Goal: Transaction & Acquisition: Purchase product/service

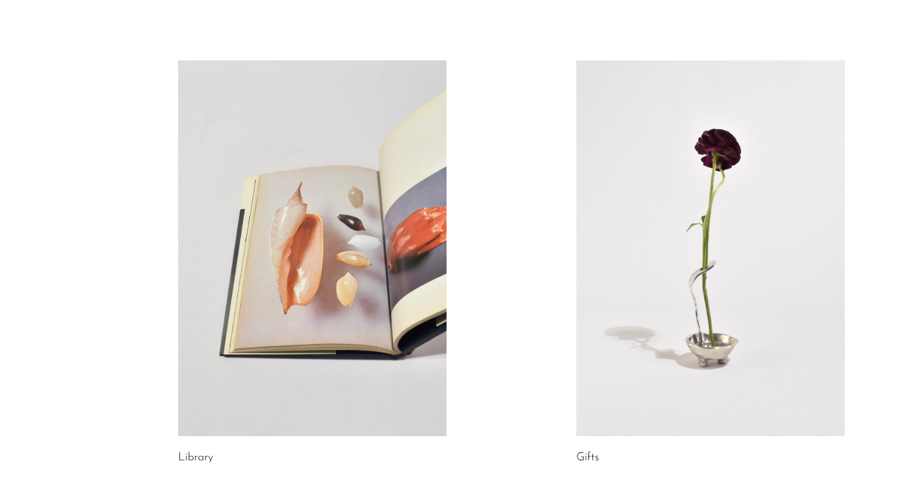
scroll to position [608, 0]
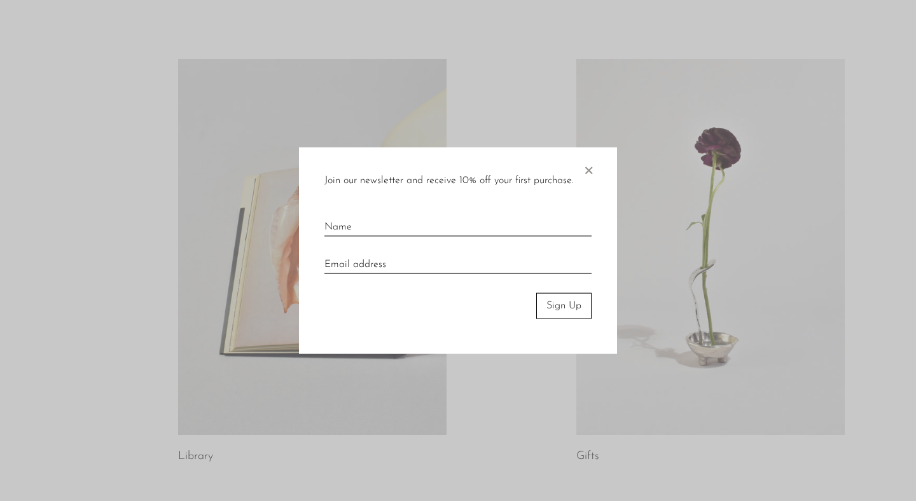
click at [596, 163] on div "Join our newsletter and receive 10% off your first purchase. × Sign Up" at bounding box center [458, 251] width 318 height 207
click at [579, 175] on div "Join our newsletter and receive 10% off your first purchase. ×" at bounding box center [457, 181] width 267 height 17
click at [587, 167] on span "×" at bounding box center [588, 168] width 13 height 41
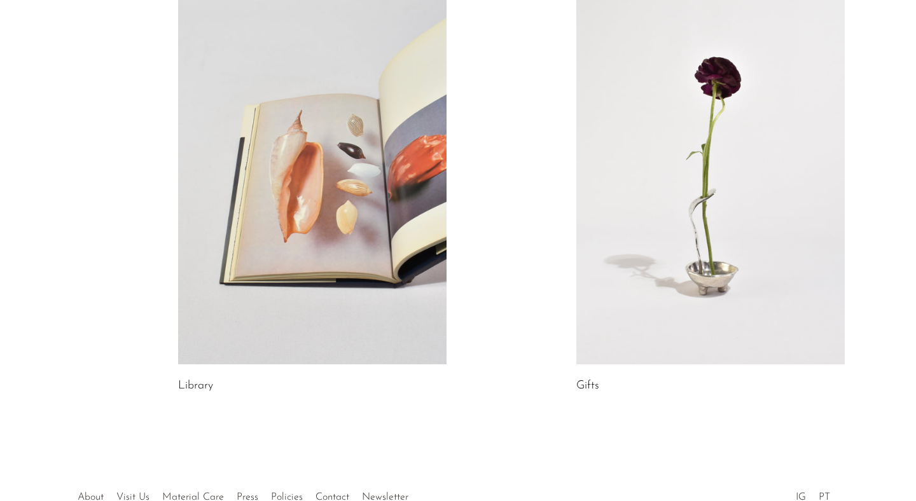
scroll to position [759, 0]
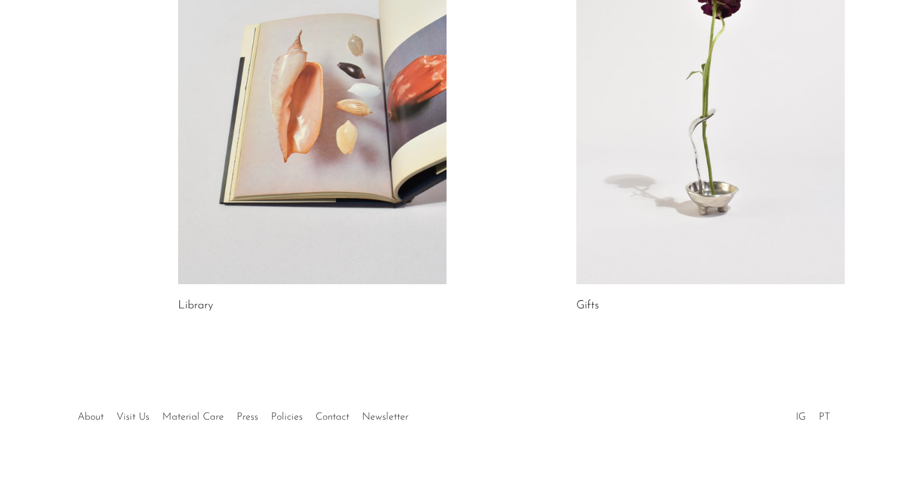
click at [826, 121] on link at bounding box center [710, 96] width 268 height 376
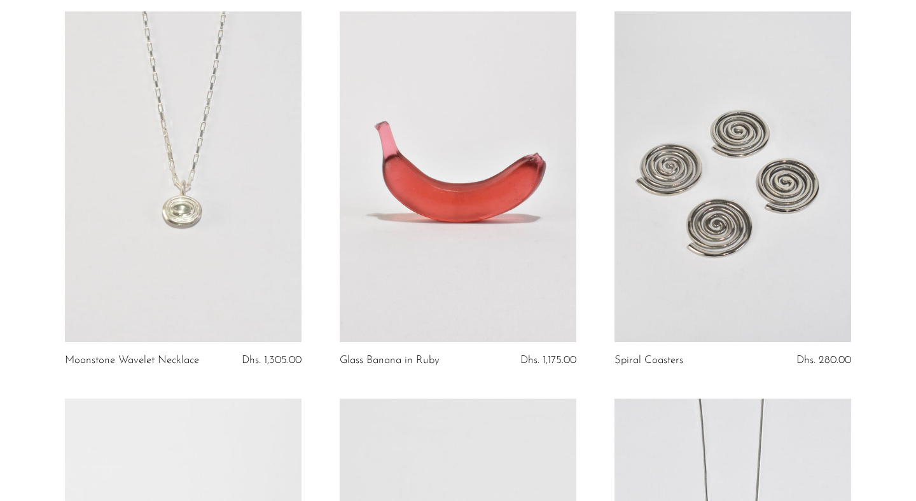
scroll to position [900, 0]
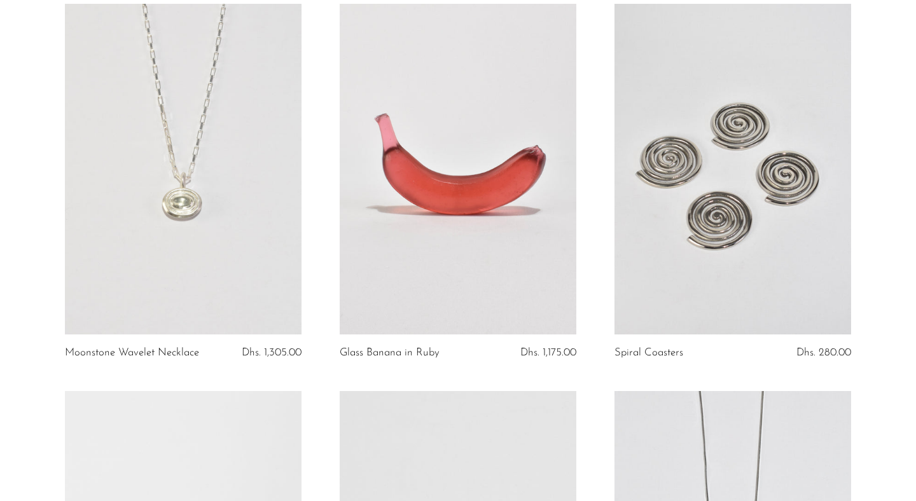
click at [200, 195] on link at bounding box center [183, 169] width 237 height 331
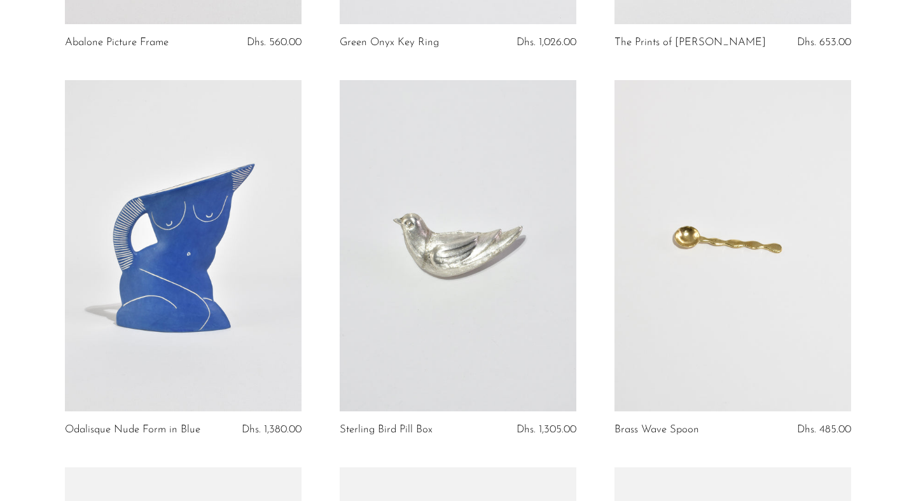
scroll to position [2773, 0]
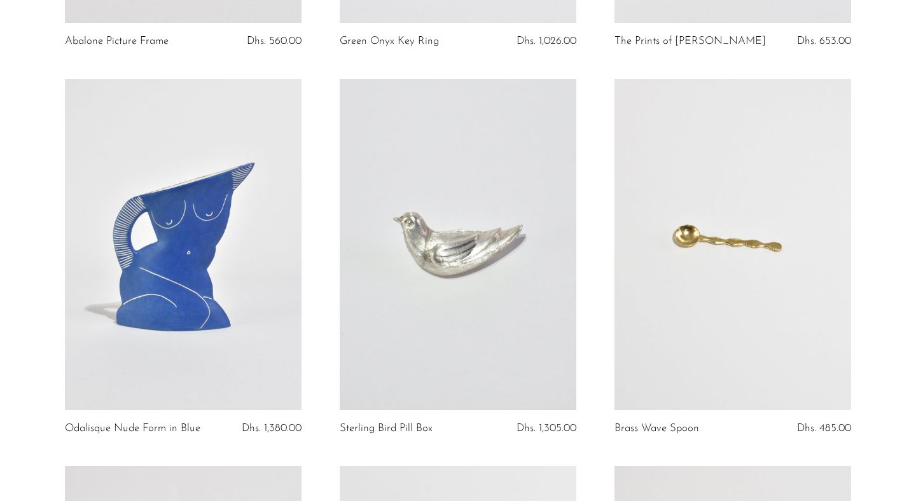
click at [462, 271] on link at bounding box center [458, 244] width 237 height 331
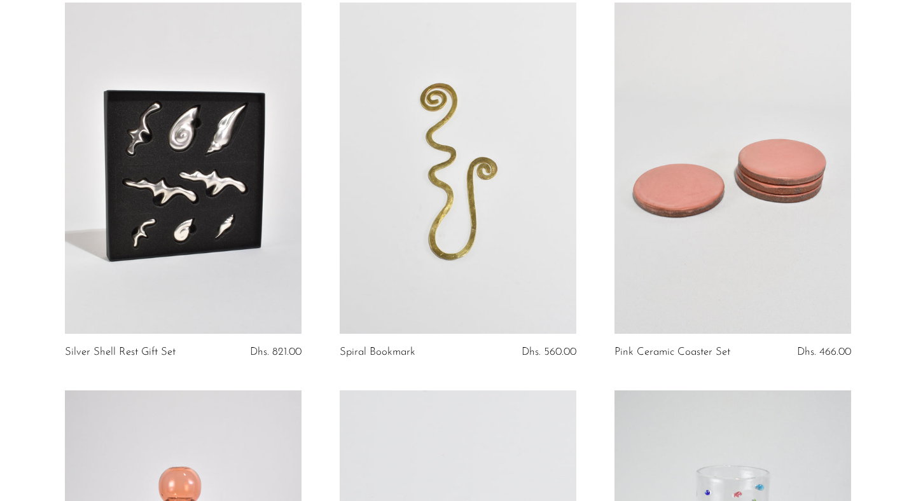
scroll to position [3254, 0]
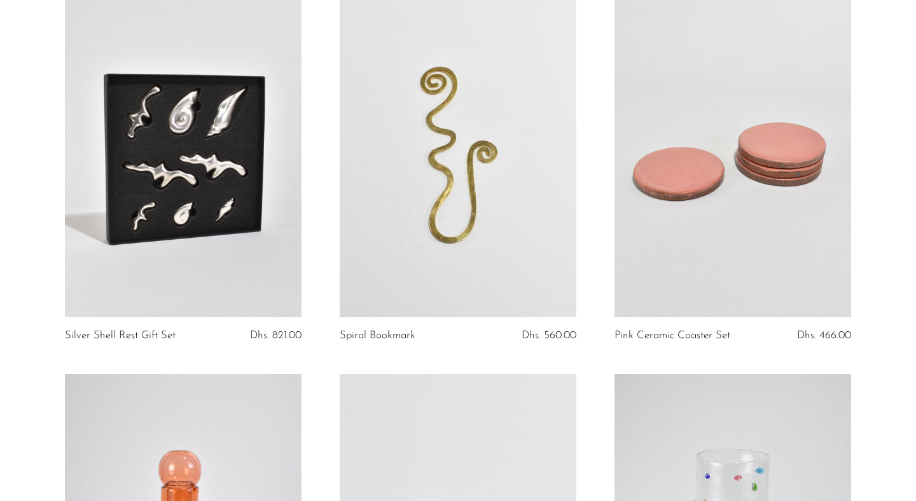
click at [184, 121] on link at bounding box center [183, 151] width 237 height 331
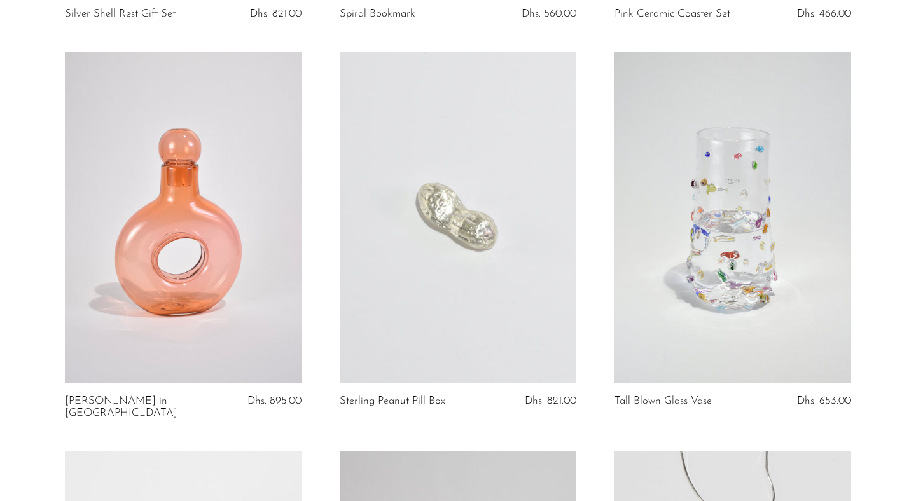
scroll to position [3577, 0]
click at [501, 177] on link at bounding box center [458, 215] width 237 height 331
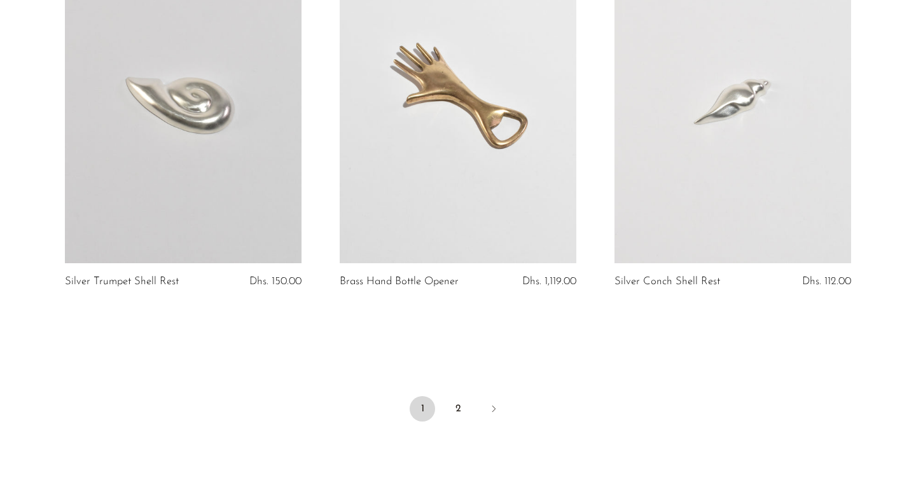
scroll to position [4486, 0]
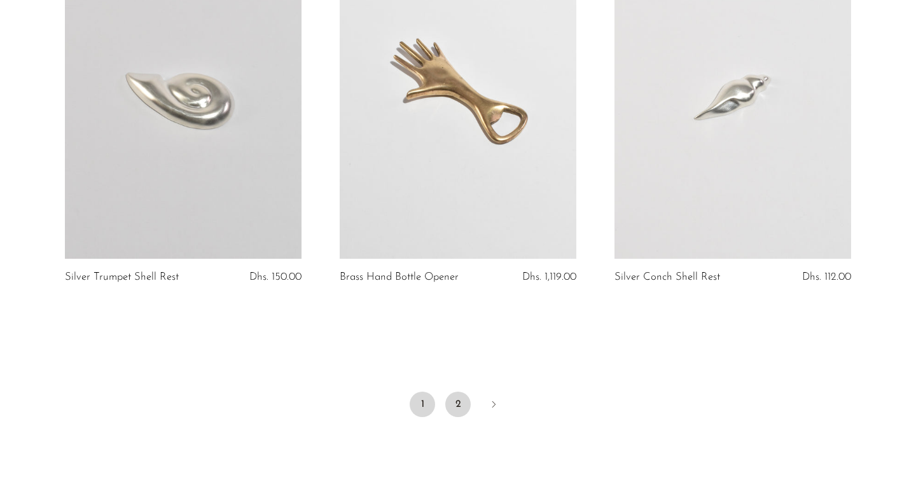
click at [454, 392] on link "2" at bounding box center [457, 404] width 25 height 25
click at [459, 392] on link "2" at bounding box center [457, 404] width 25 height 25
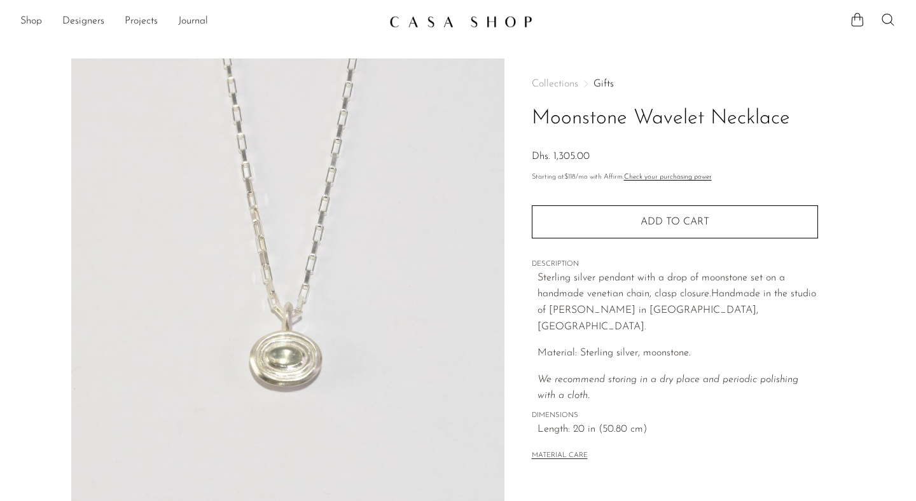
click at [316, 305] on img at bounding box center [287, 297] width 433 height 477
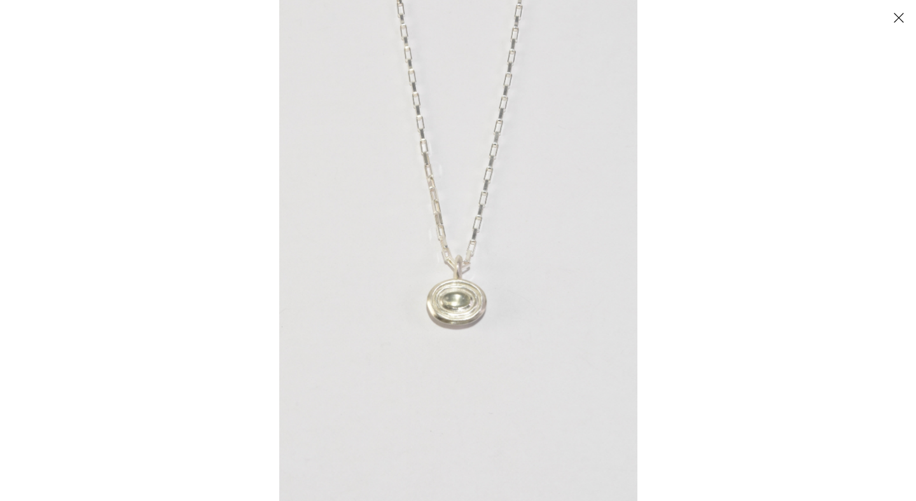
click at [321, 286] on img at bounding box center [458, 250] width 358 height 501
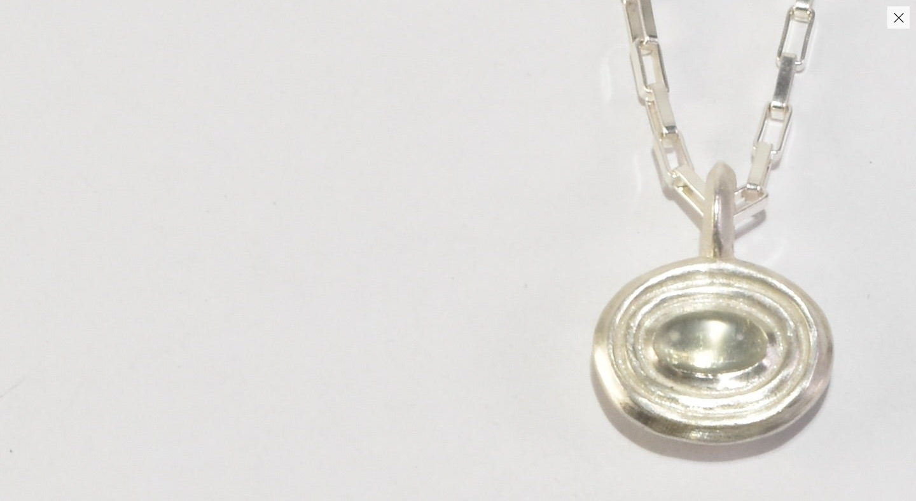
click at [894, 19] on button "Close" at bounding box center [898, 17] width 22 height 22
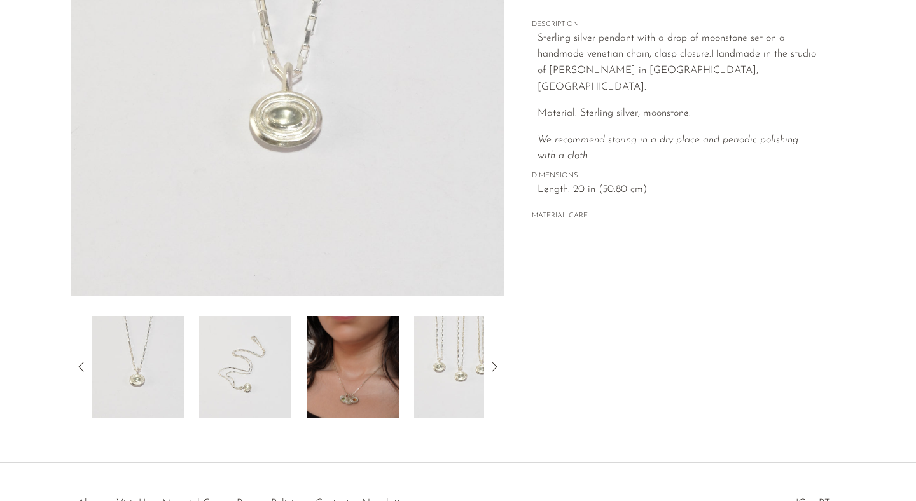
scroll to position [327, 0]
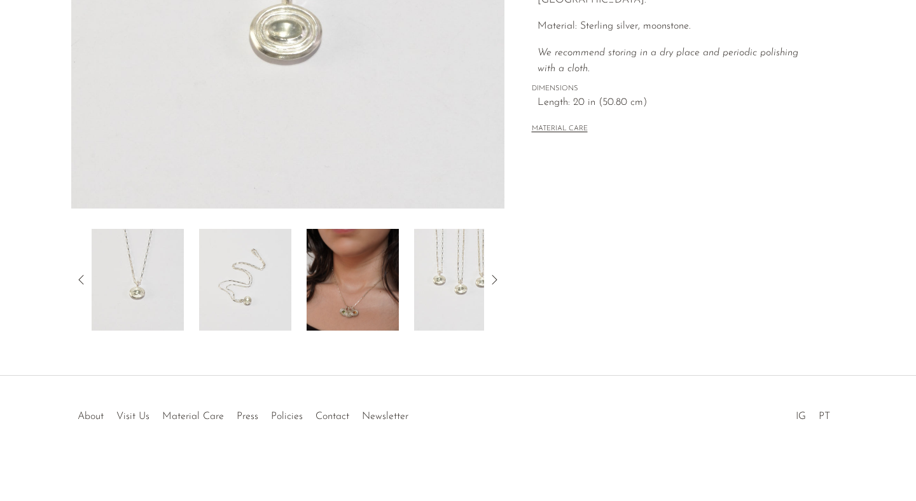
click at [364, 292] on img at bounding box center [353, 280] width 92 height 102
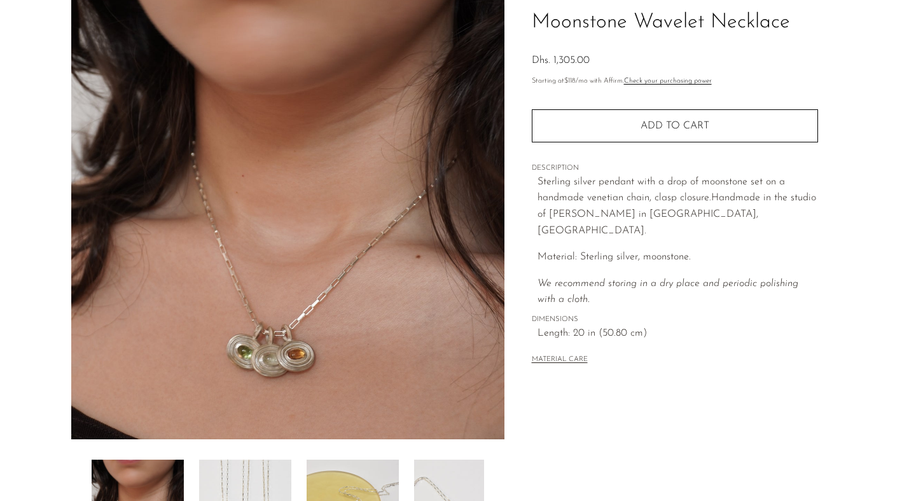
scroll to position [90, 0]
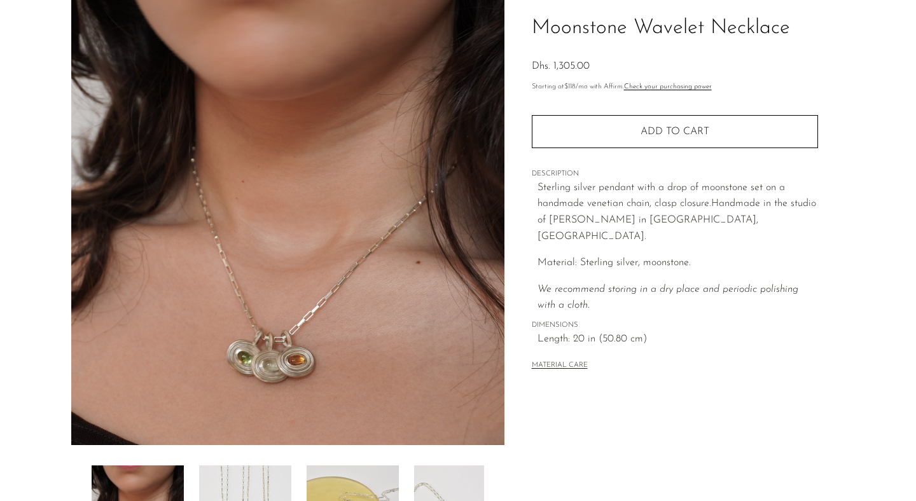
drag, startPoint x: 354, startPoint y: 221, endPoint x: 549, endPoint y: 1, distance: 294.6
click at [0, 0] on section "Moonstone Wavelet Necklace Dhs. 1,305.00" at bounding box center [458, 267] width 916 height 599
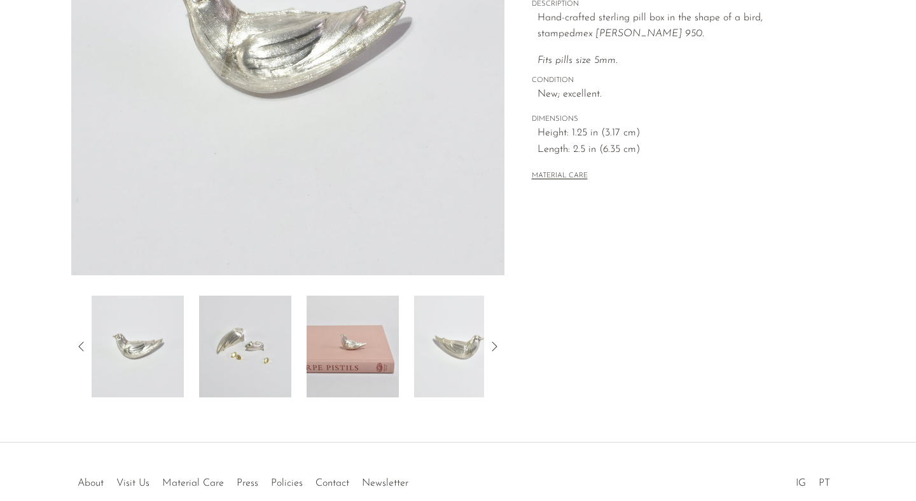
scroll to position [327, 0]
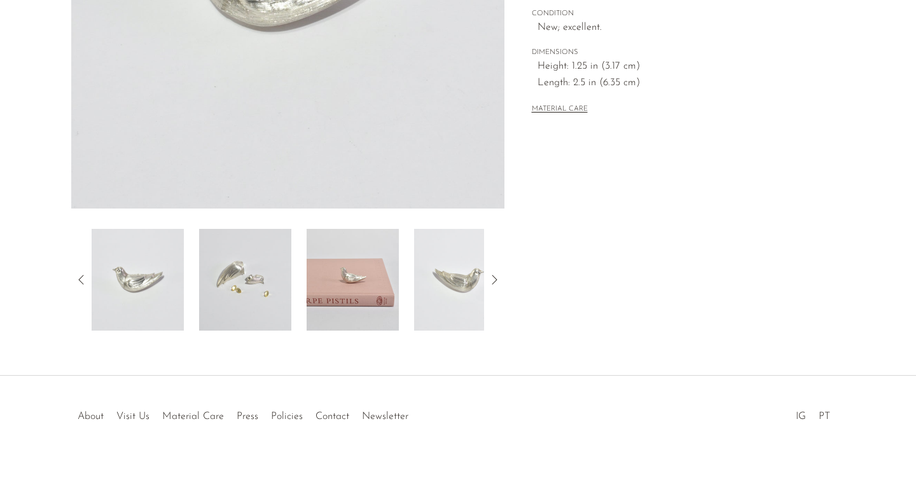
click at [343, 295] on img at bounding box center [353, 280] width 92 height 102
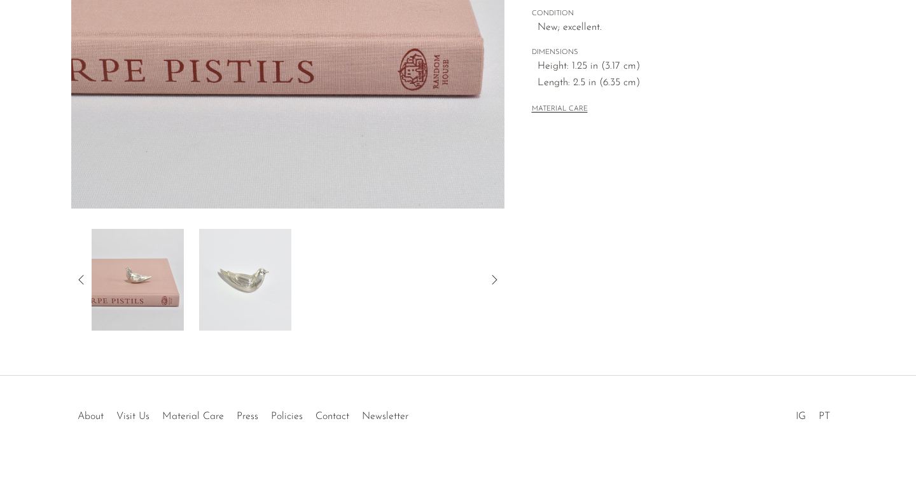
click at [241, 288] on img at bounding box center [245, 280] width 92 height 102
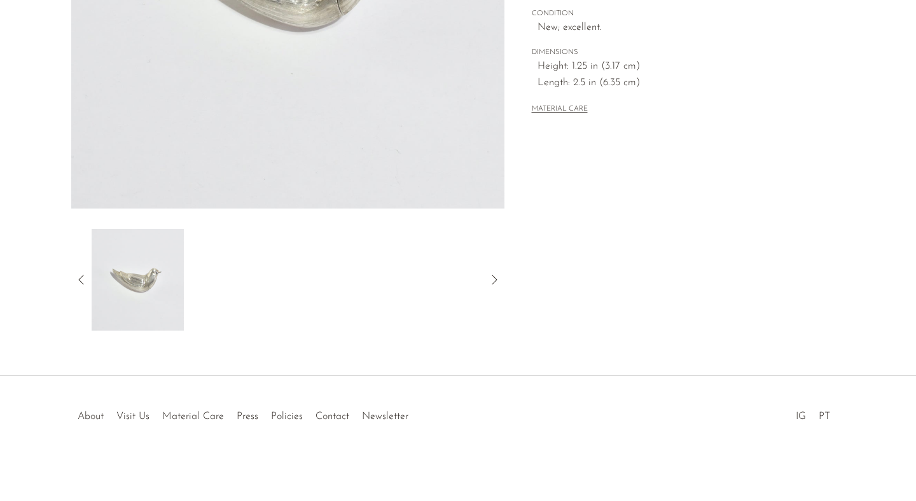
click at [493, 282] on icon at bounding box center [494, 280] width 5 height 10
click at [119, 280] on img at bounding box center [138, 280] width 92 height 102
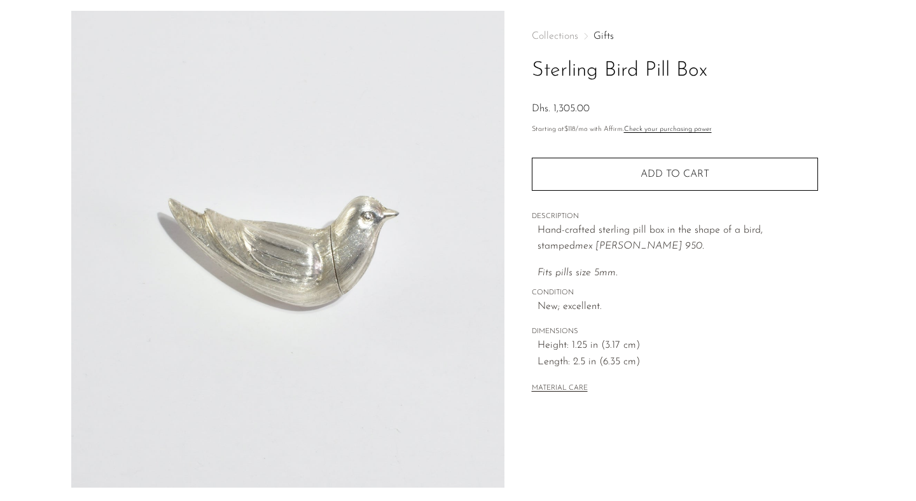
scroll to position [0, 0]
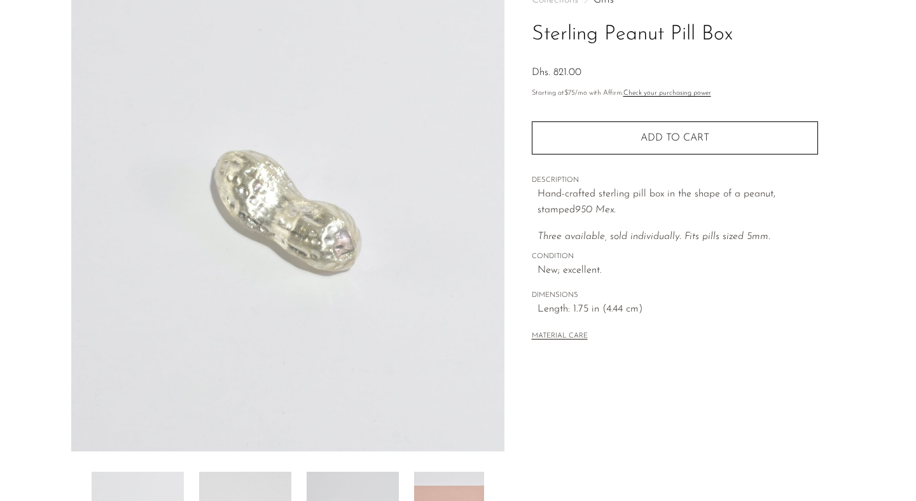
scroll to position [92, 0]
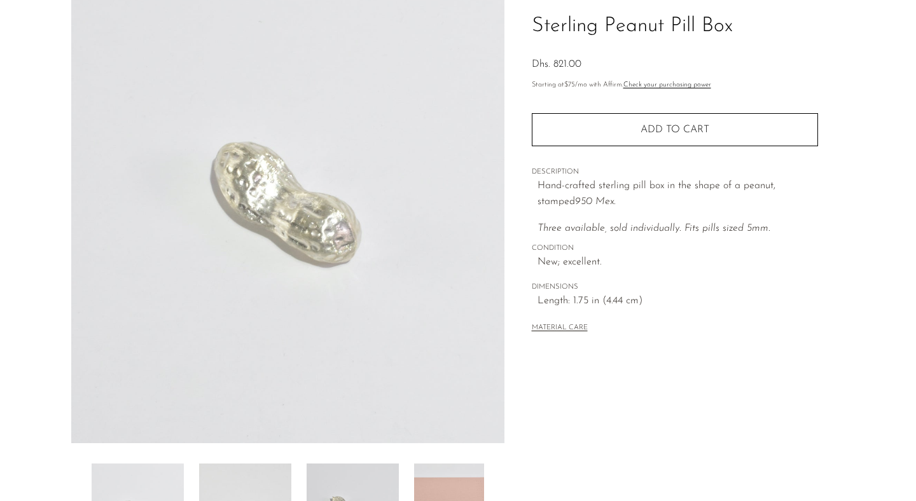
click at [349, 198] on img at bounding box center [287, 204] width 433 height 477
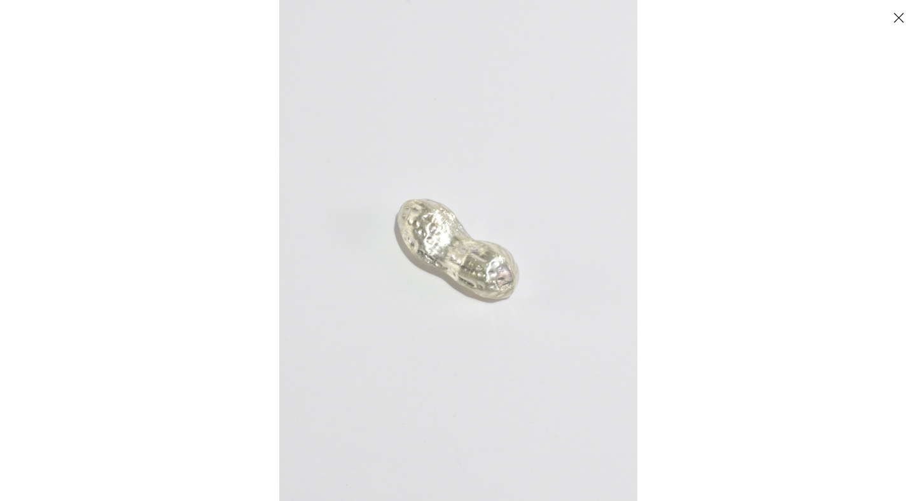
click at [895, 22] on button "Close" at bounding box center [898, 17] width 22 height 22
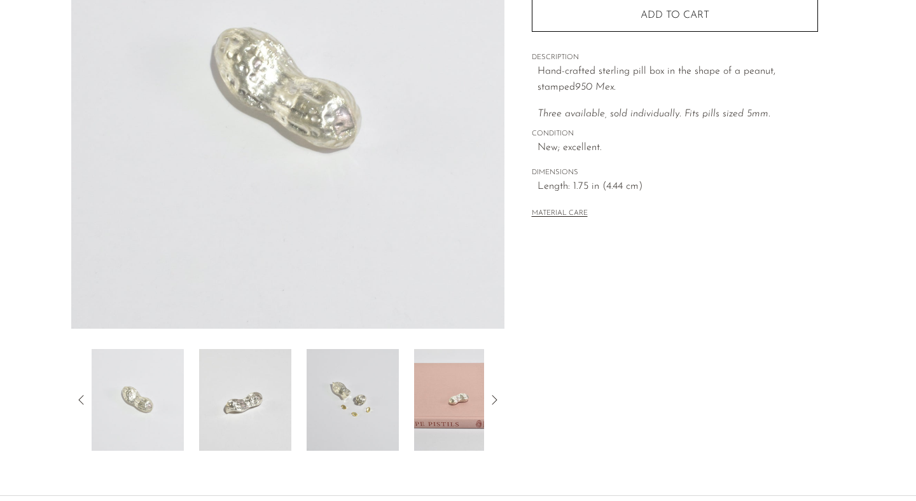
scroll to position [284, 0]
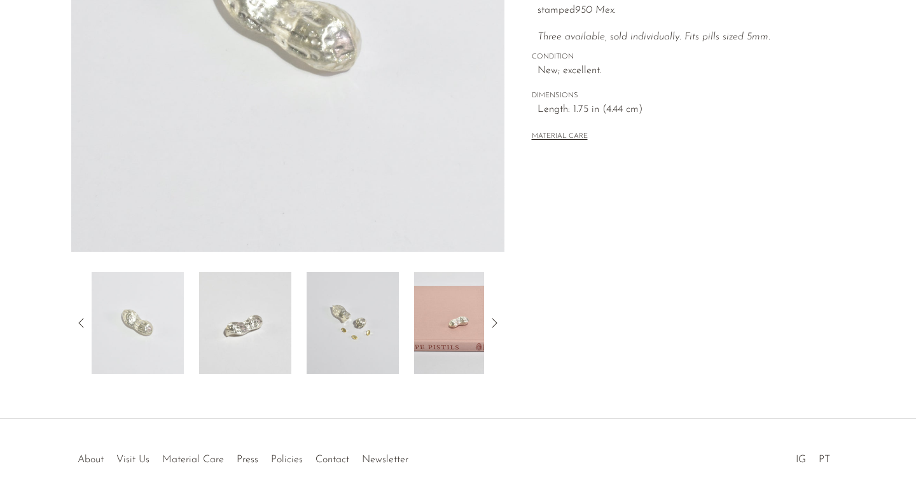
click at [260, 320] on img at bounding box center [245, 323] width 92 height 102
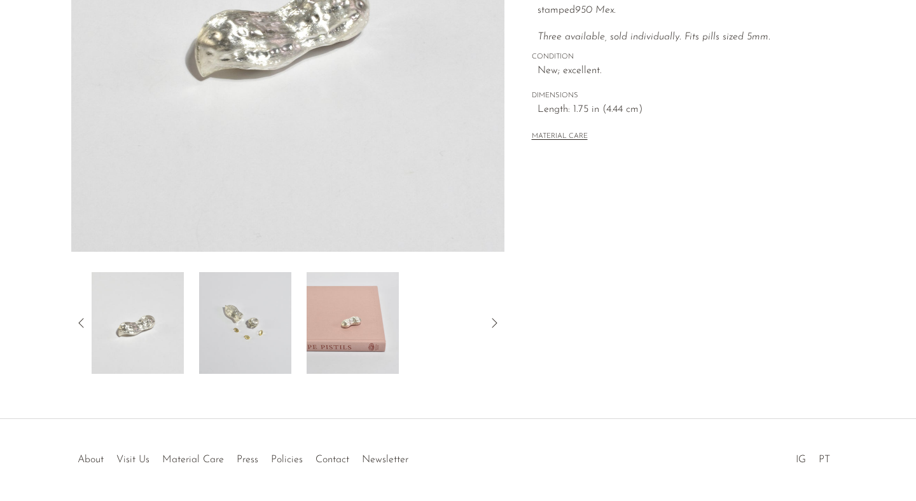
click at [260, 320] on img at bounding box center [245, 323] width 92 height 102
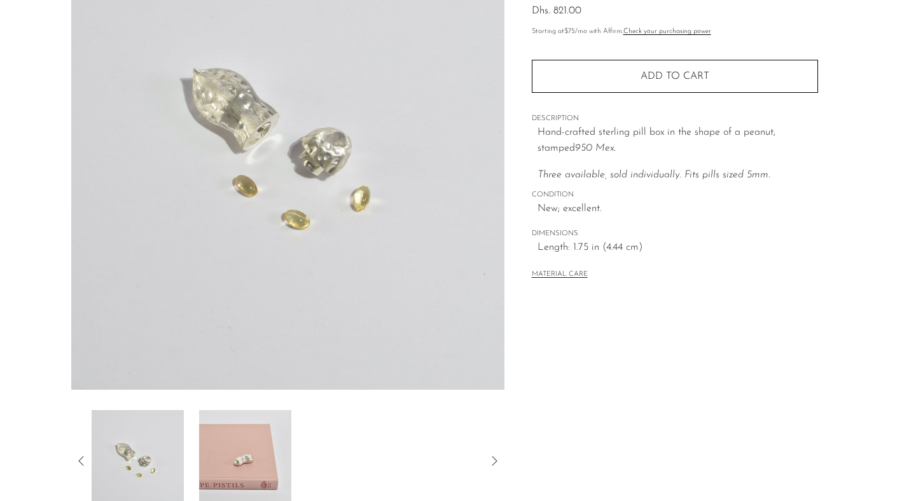
scroll to position [146, 0]
click at [494, 465] on icon at bounding box center [494, 460] width 15 height 15
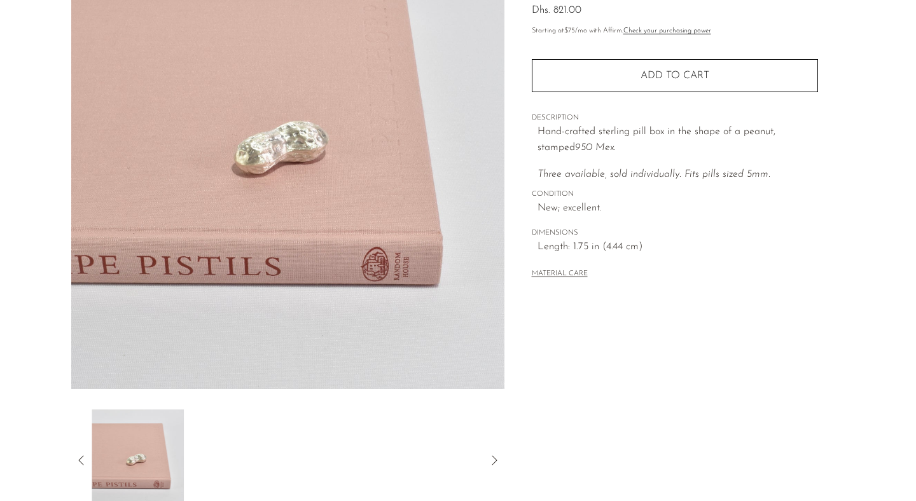
click at [494, 465] on icon at bounding box center [494, 460] width 15 height 15
click at [78, 459] on icon at bounding box center [81, 460] width 15 height 15
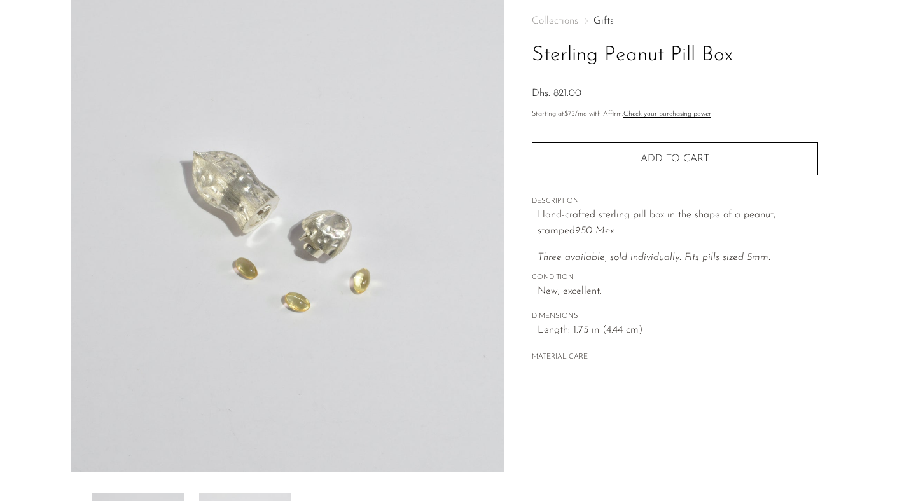
scroll to position [60, 0]
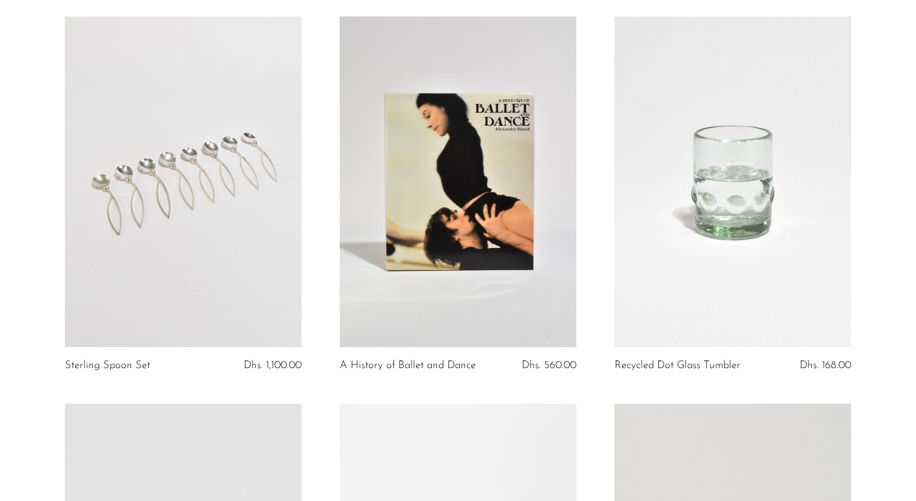
scroll to position [906, 0]
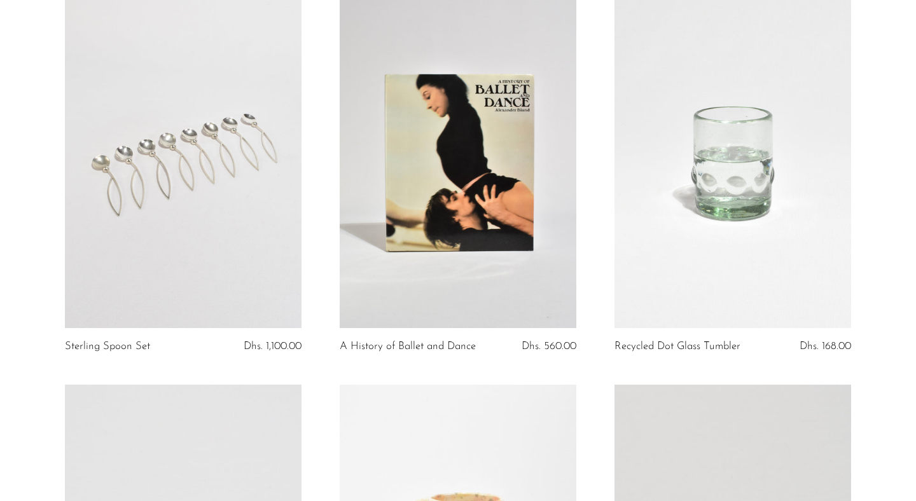
click at [709, 121] on link at bounding box center [732, 162] width 237 height 331
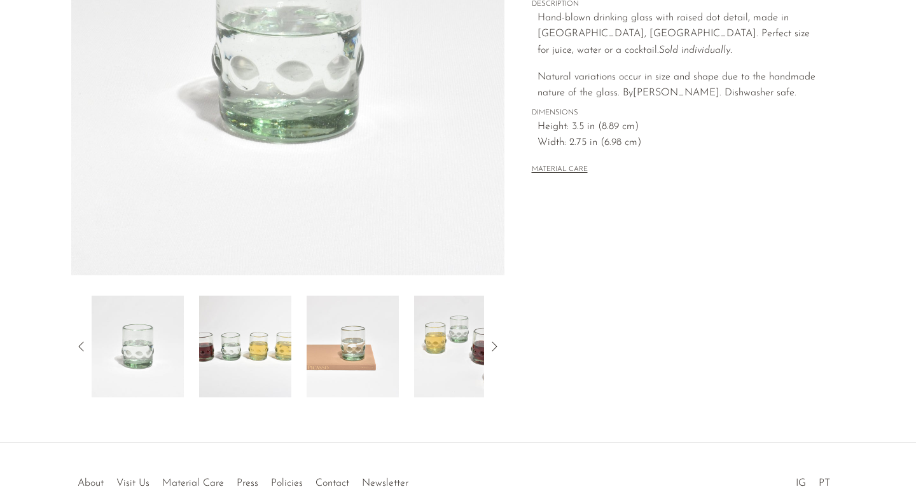
scroll to position [278, 0]
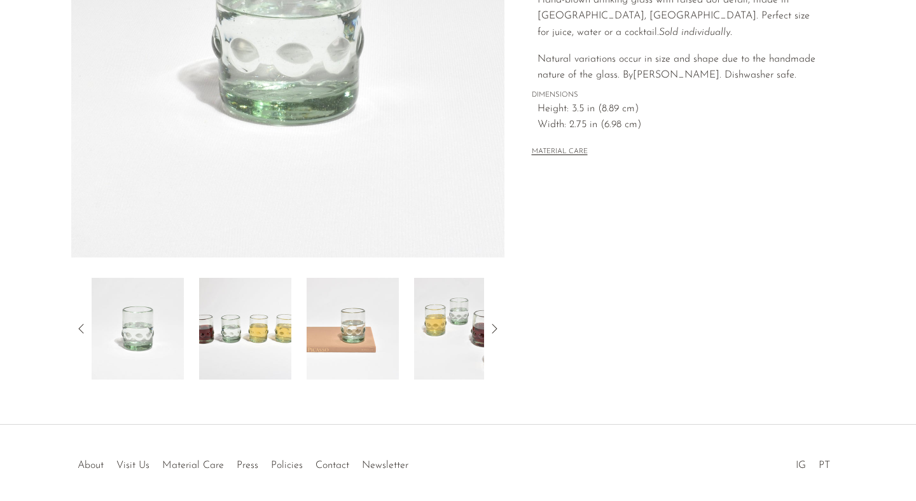
click at [270, 313] on img at bounding box center [245, 329] width 92 height 102
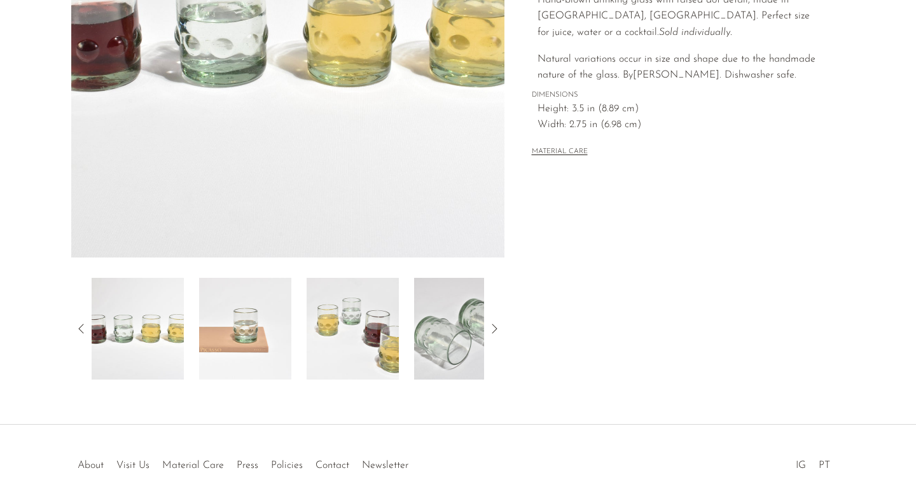
click at [240, 331] on img at bounding box center [245, 329] width 92 height 102
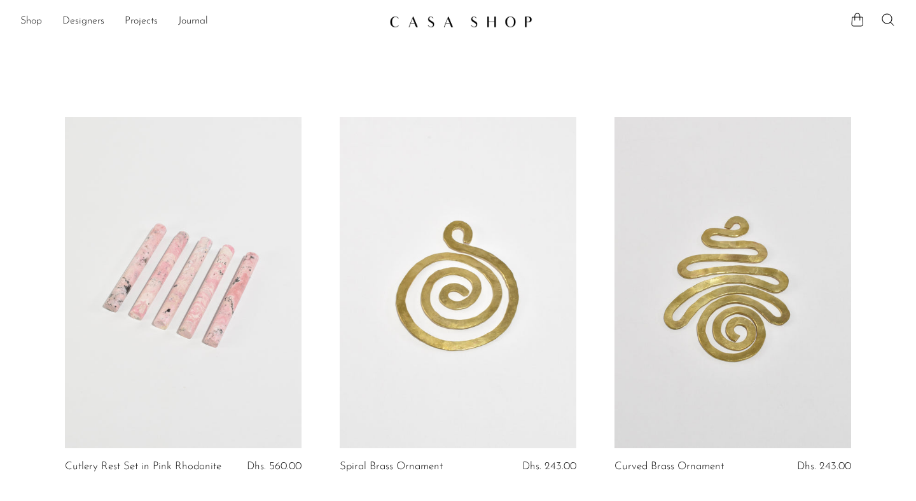
click at [43, 27] on ul "Shop Featured New Arrivals Bestsellers Coming Soon Jewelry Jewelry All Earrings…" at bounding box center [199, 22] width 359 height 22
click at [31, 20] on link "Shop" at bounding box center [31, 21] width 22 height 17
click at [463, 20] on img at bounding box center [460, 21] width 143 height 13
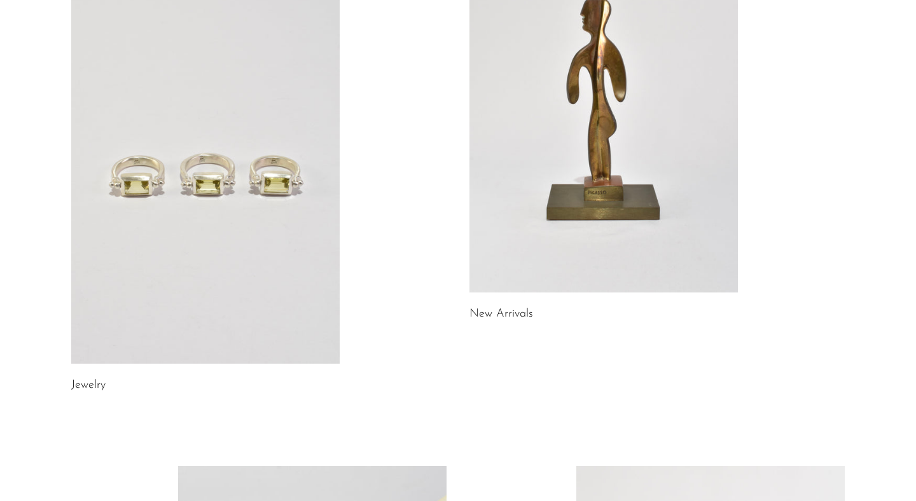
scroll to position [204, 0]
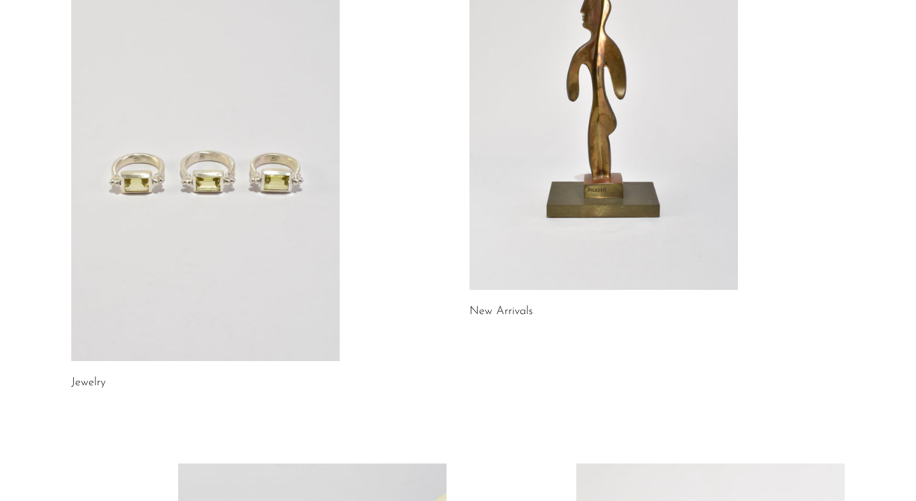
click at [214, 263] on link at bounding box center [205, 173] width 268 height 376
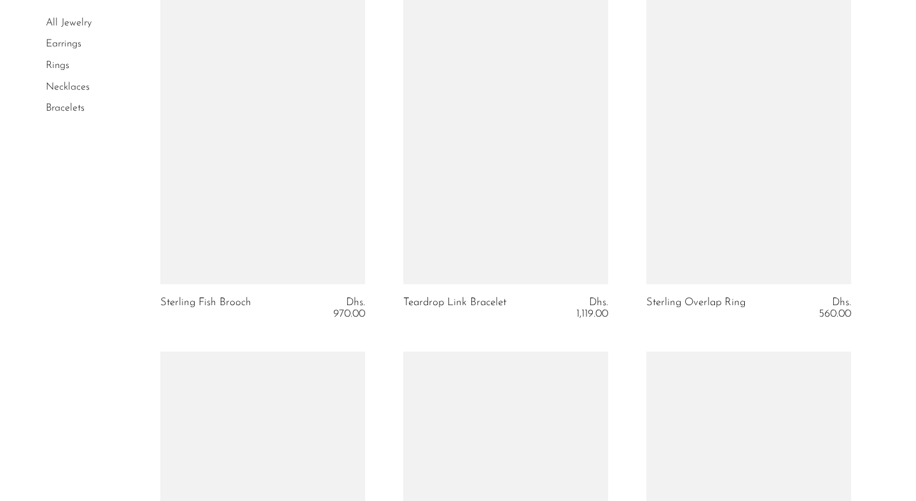
scroll to position [1196, 0]
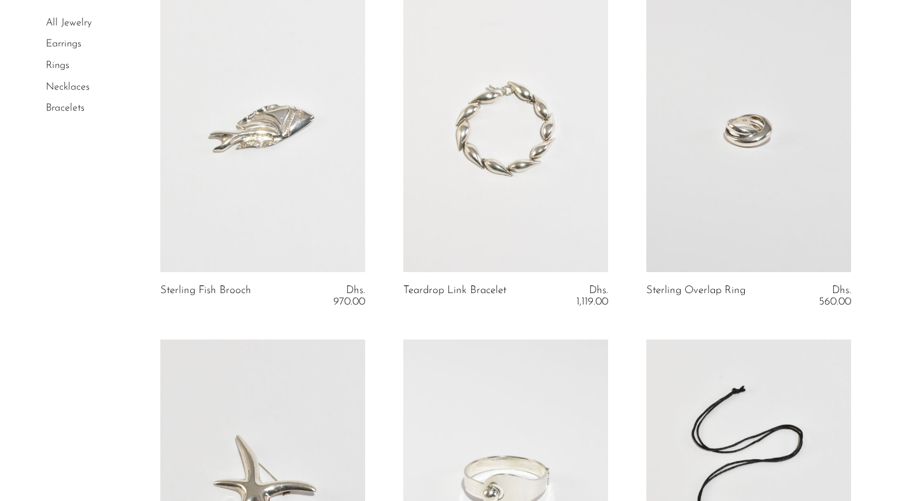
click at [530, 146] on link at bounding box center [505, 128] width 205 height 287
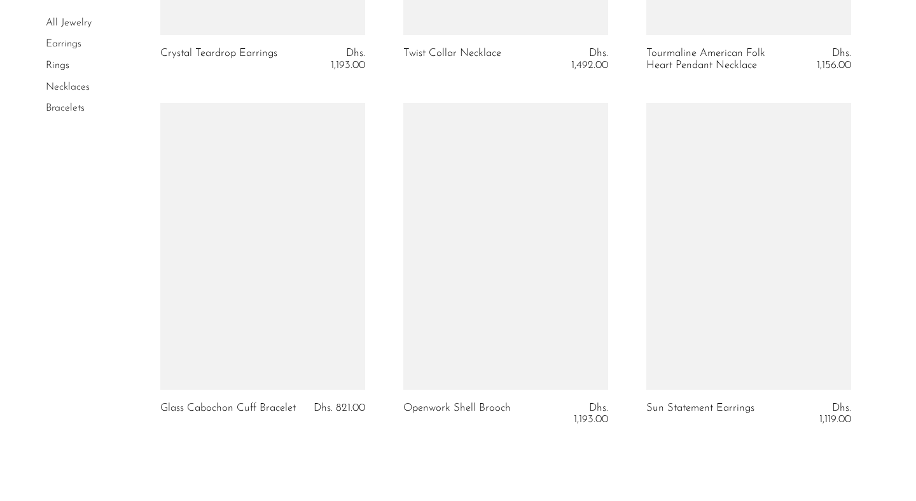
scroll to position [3925, 0]
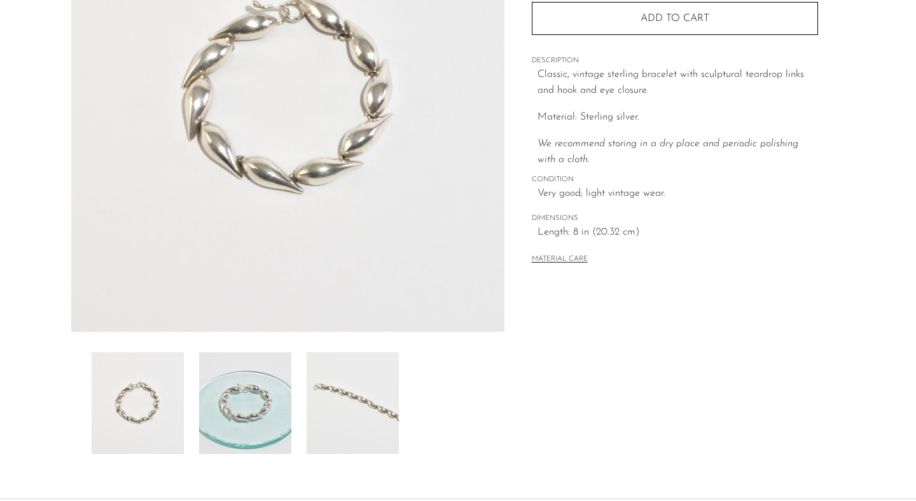
scroll to position [206, 0]
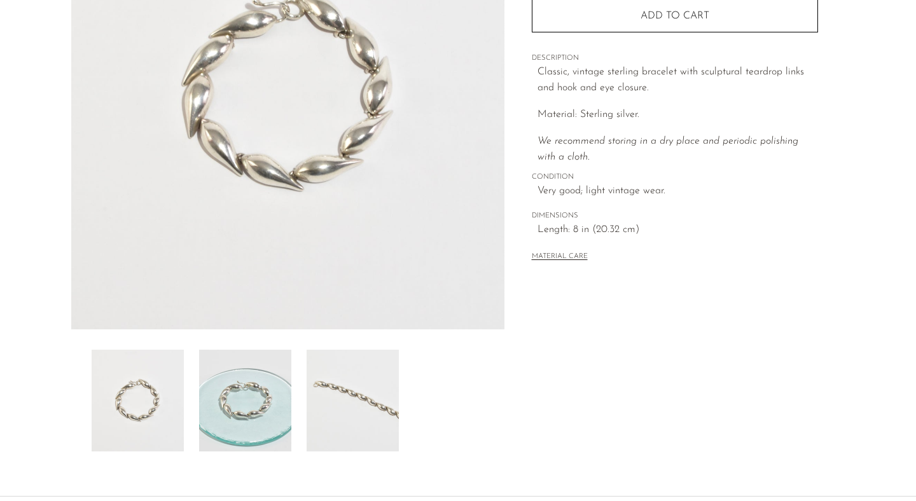
click at [263, 389] on img at bounding box center [245, 401] width 92 height 102
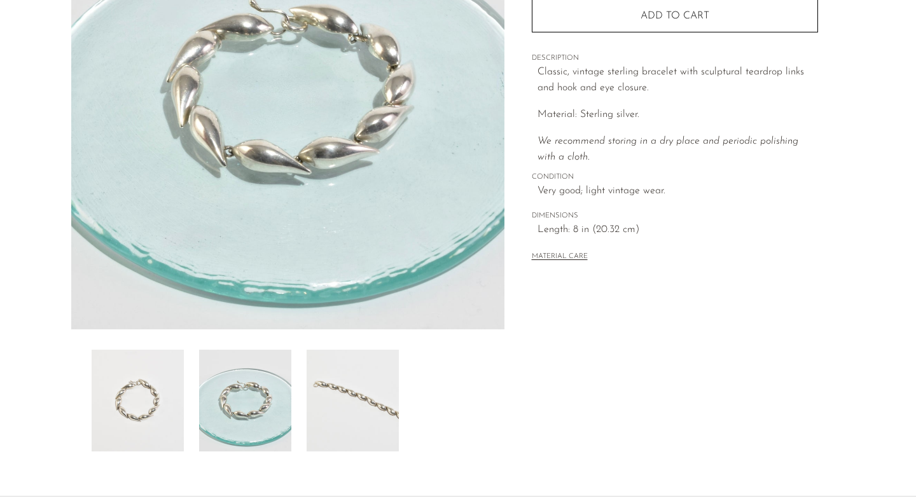
click at [353, 394] on img at bounding box center [353, 401] width 92 height 102
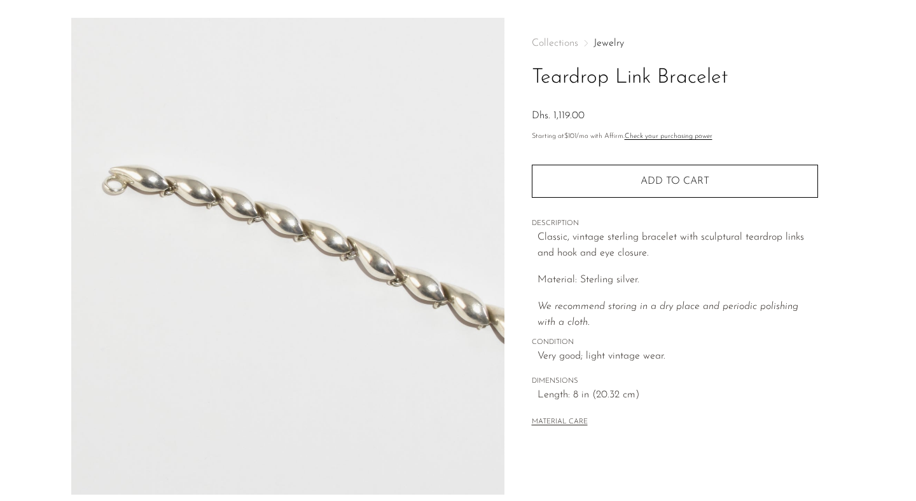
scroll to position [38, 0]
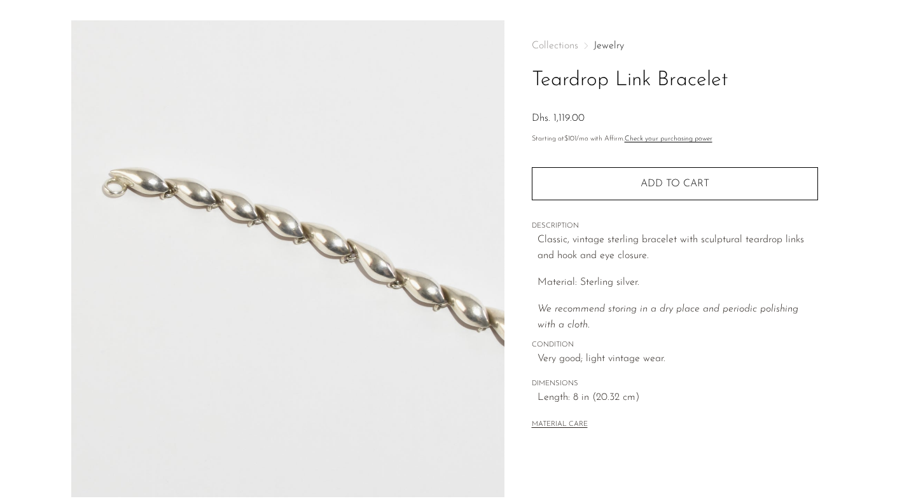
click at [609, 45] on link "Jewelry" at bounding box center [608, 46] width 31 height 10
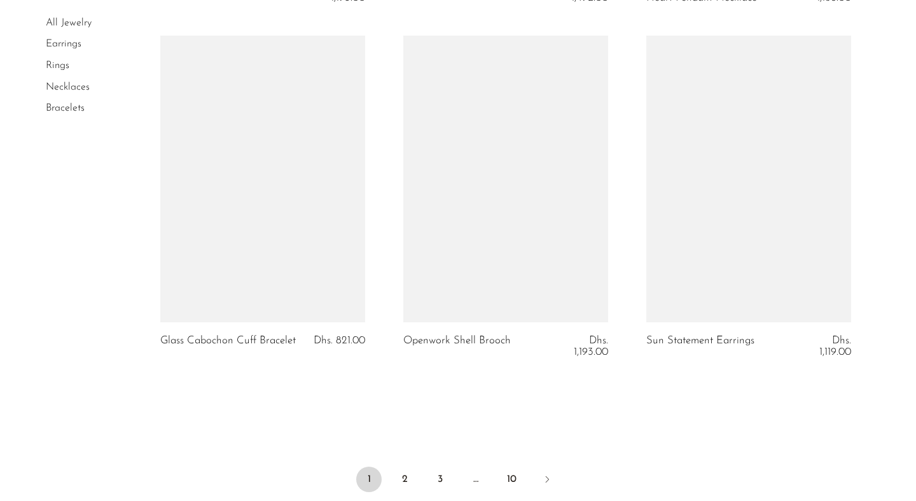
scroll to position [4099, 0]
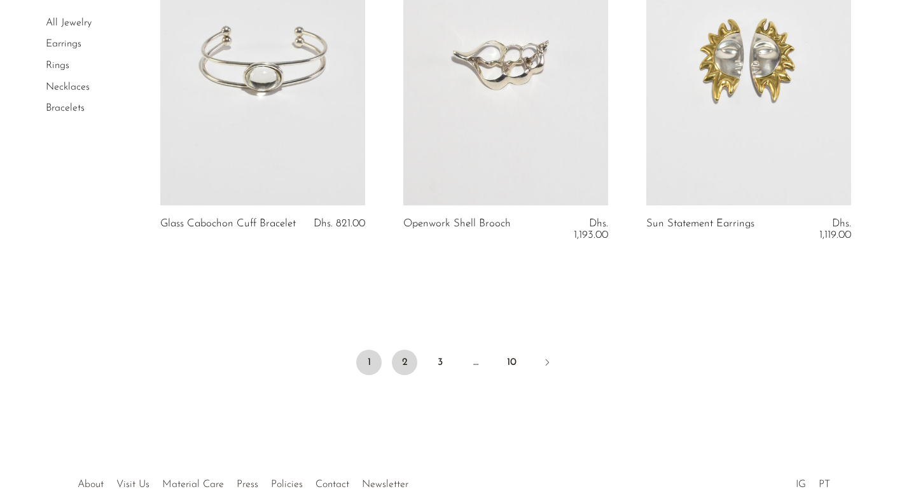
click at [406, 360] on link "2" at bounding box center [404, 362] width 25 height 25
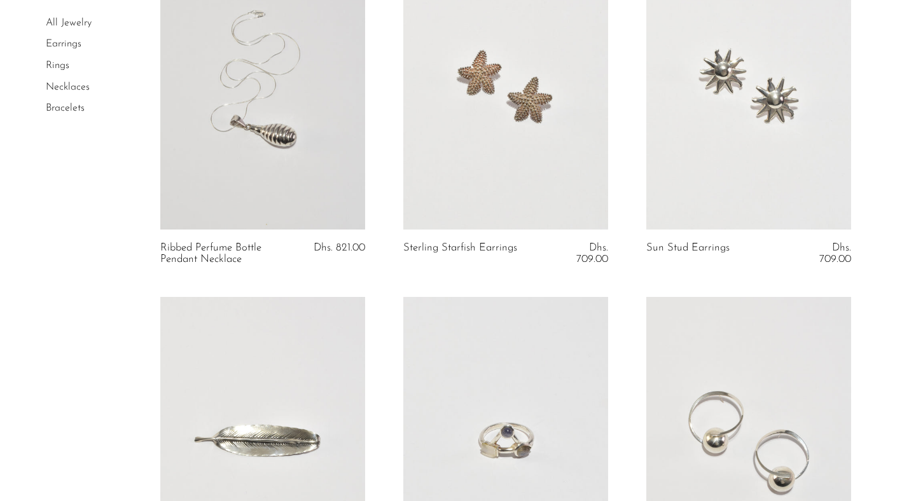
scroll to position [3367, 0]
click at [783, 142] on link at bounding box center [748, 84] width 205 height 287
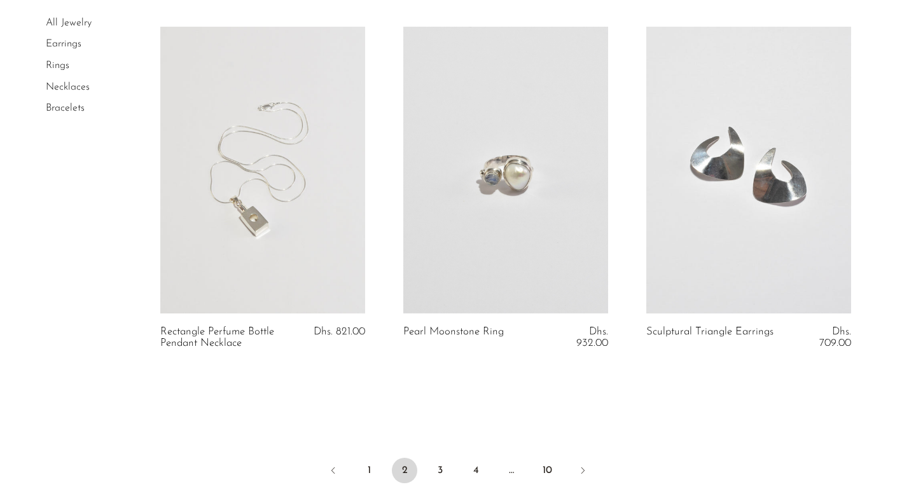
scroll to position [3991, 0]
click at [782, 142] on link at bounding box center [748, 170] width 205 height 287
click at [439, 470] on link "3" at bounding box center [439, 471] width 25 height 25
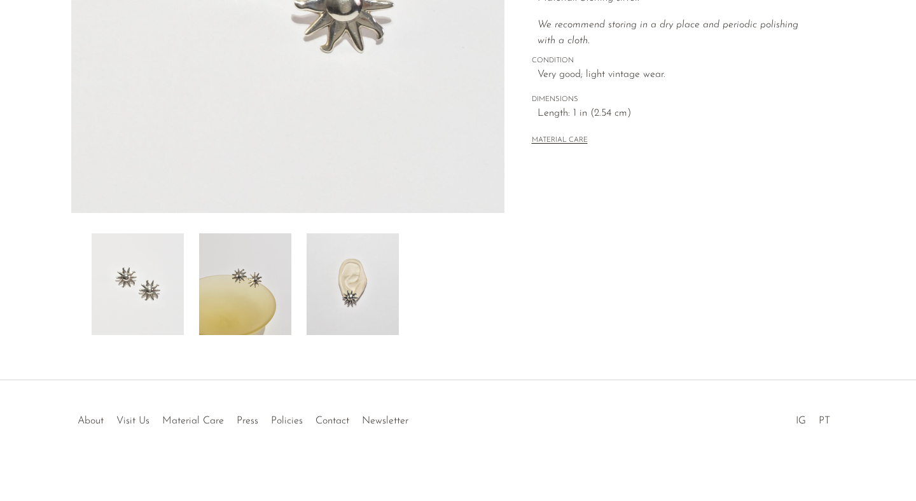
scroll to position [327, 0]
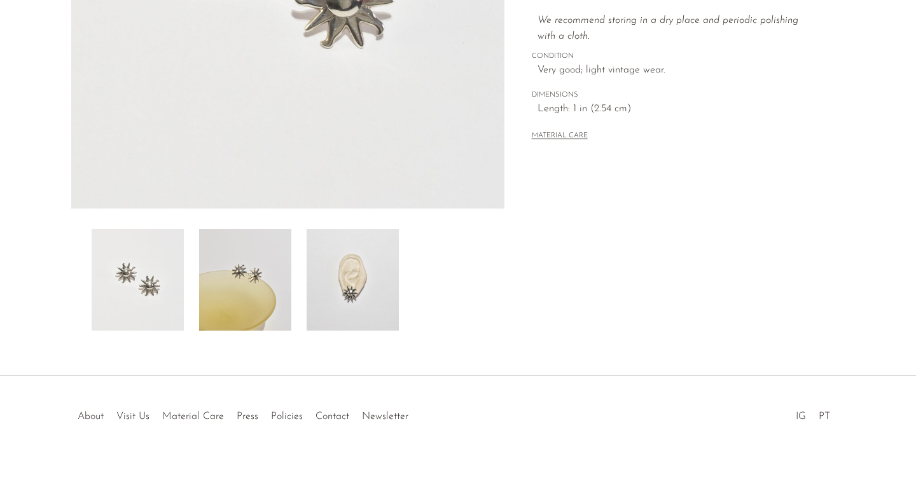
click at [350, 286] on img at bounding box center [353, 280] width 92 height 102
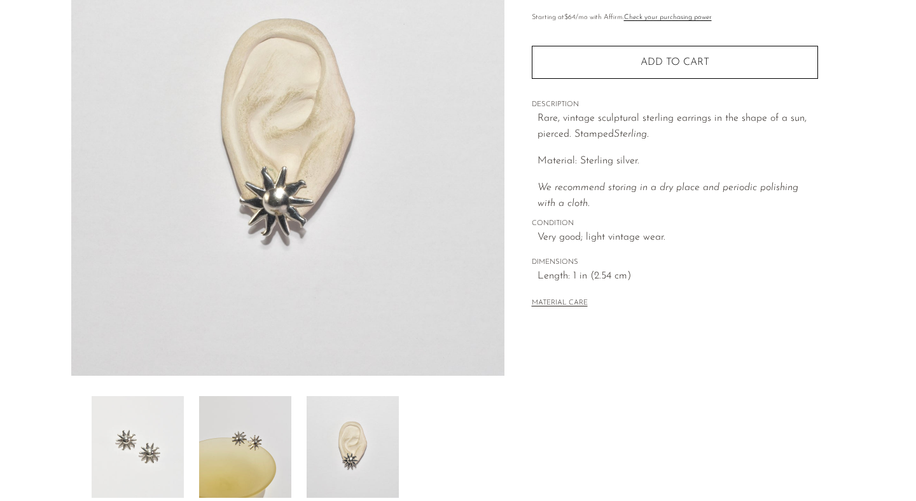
scroll to position [159, 0]
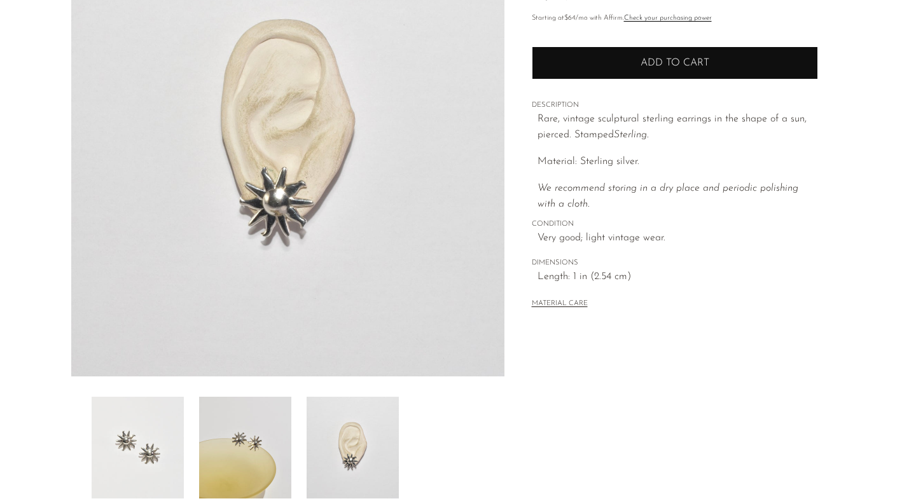
click at [693, 68] on span "Add to cart" at bounding box center [674, 63] width 69 height 12
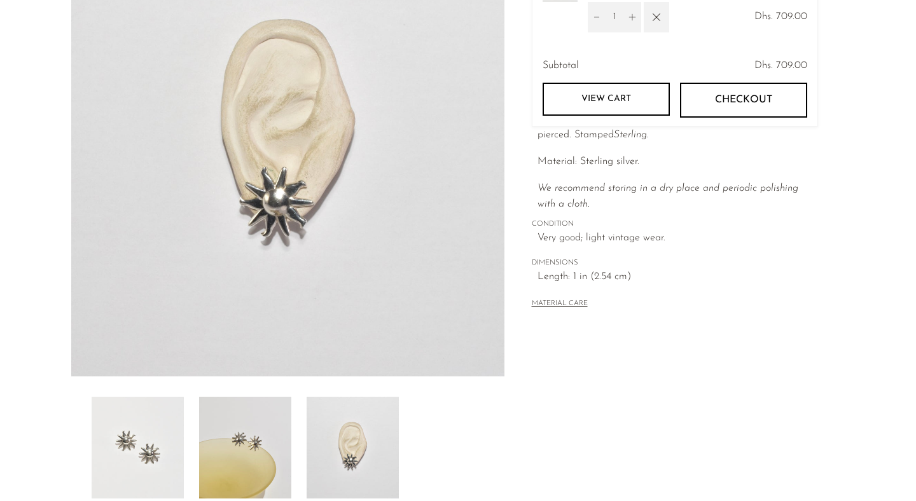
click at [722, 310] on div "MATERIAL CARE" at bounding box center [675, 299] width 286 height 26
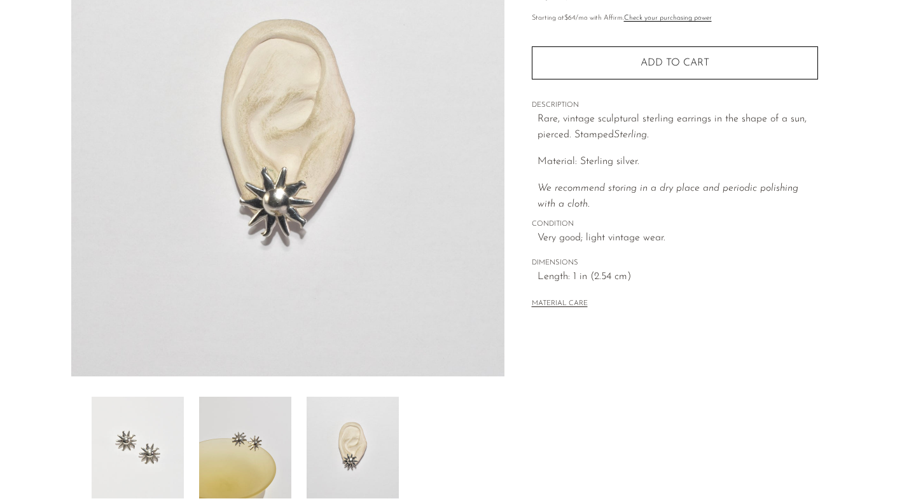
click at [235, 418] on img at bounding box center [245, 448] width 92 height 102
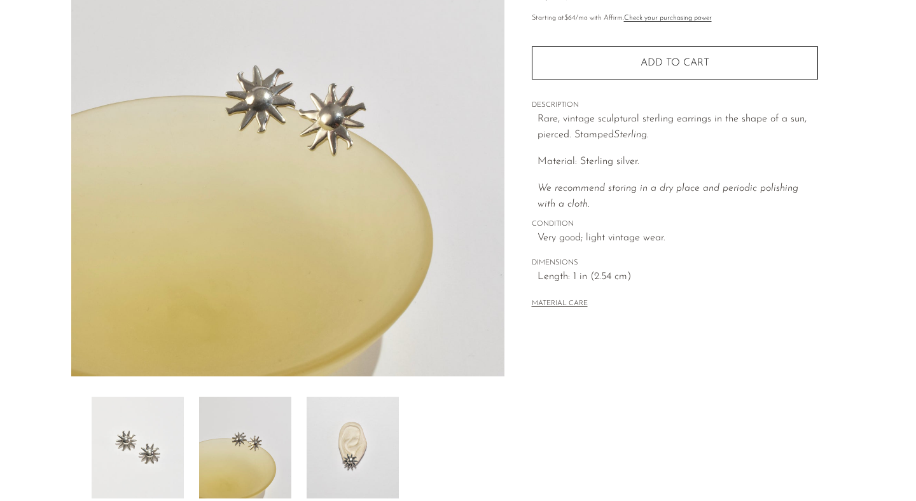
click at [132, 436] on img at bounding box center [138, 448] width 92 height 102
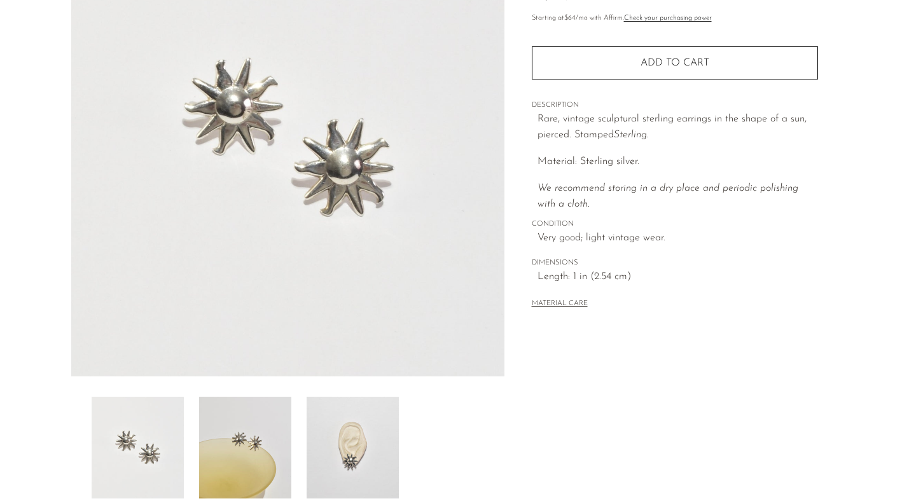
click at [369, 447] on img at bounding box center [353, 448] width 92 height 102
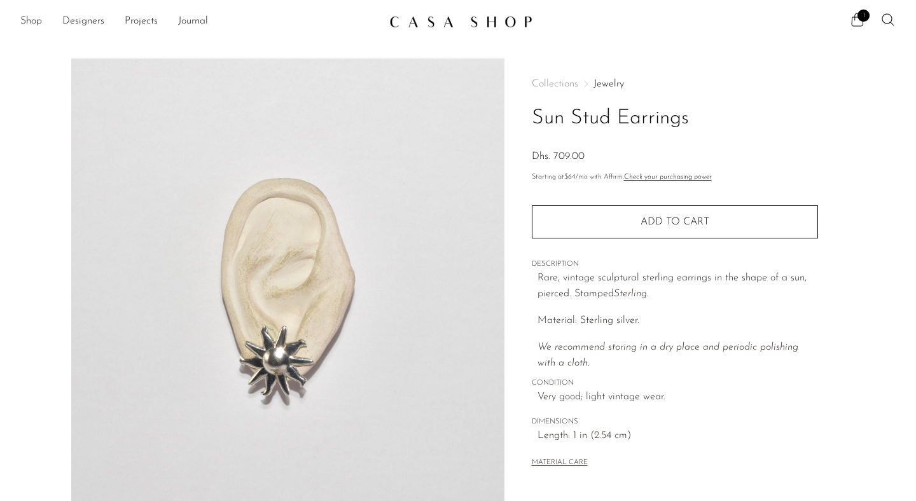
scroll to position [0, 0]
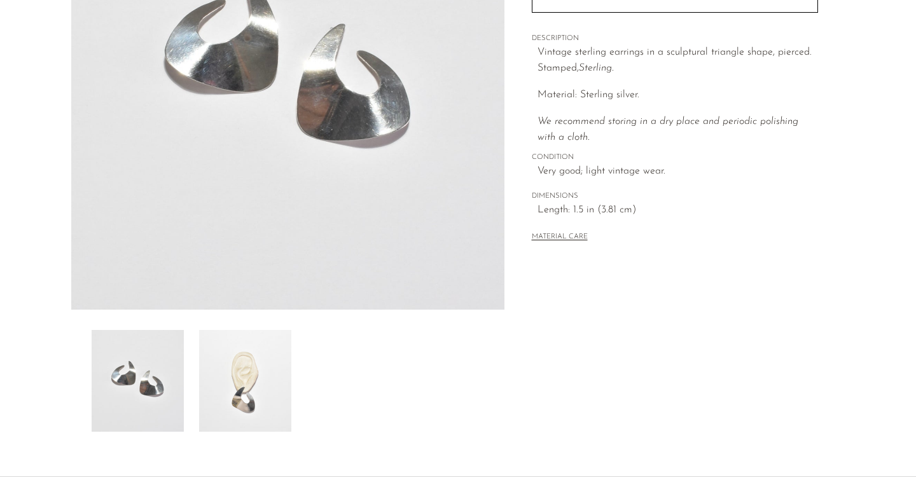
scroll to position [325, 0]
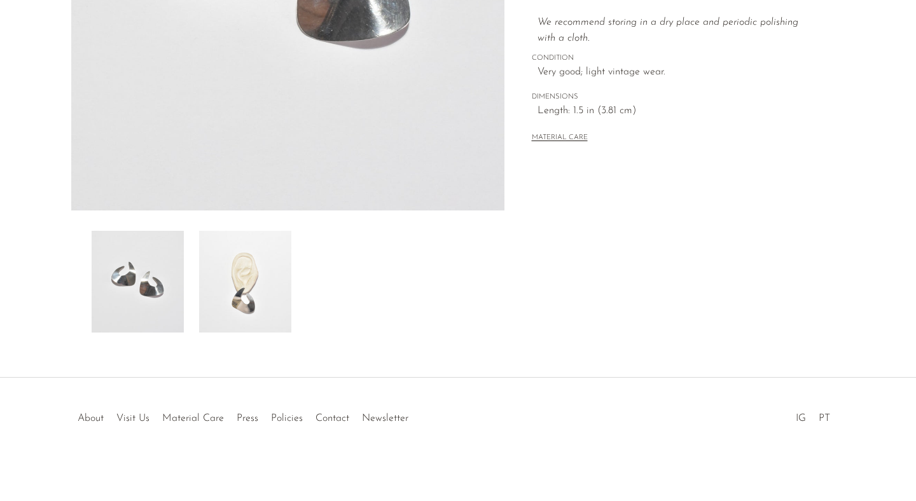
click at [244, 305] on img at bounding box center [245, 282] width 92 height 102
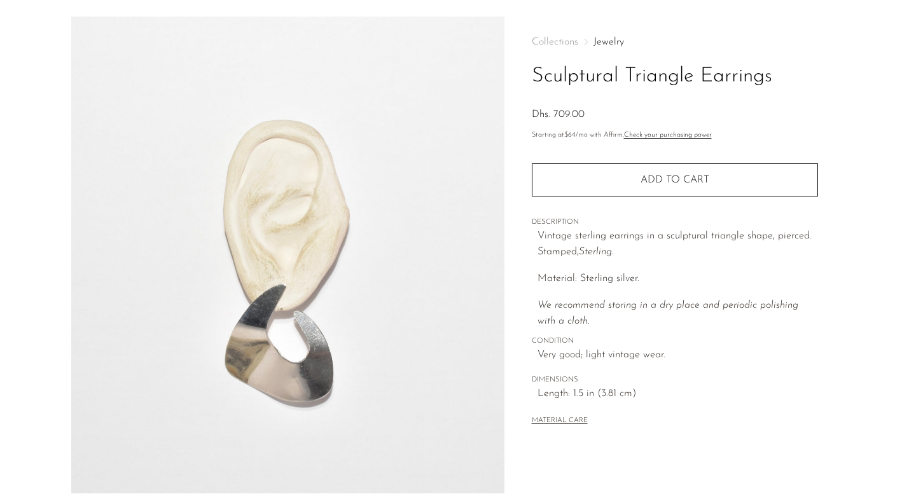
scroll to position [43, 0]
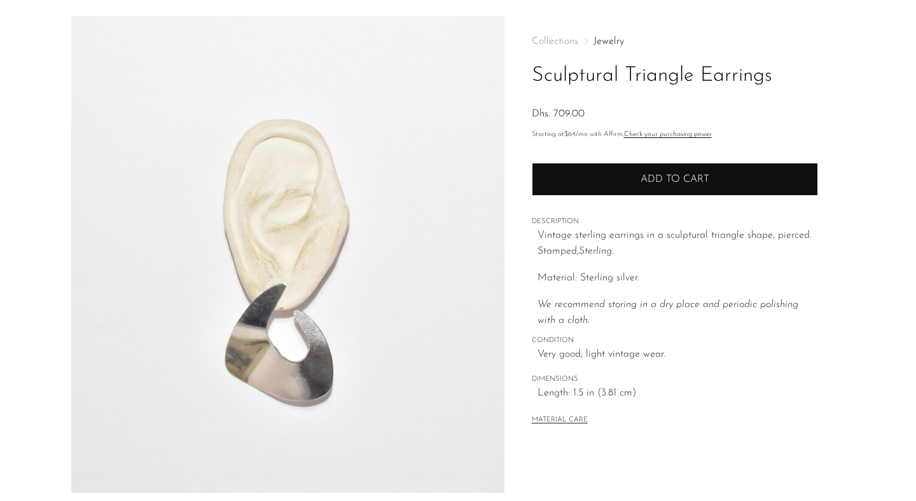
click at [694, 165] on button "Add to cart" at bounding box center [675, 179] width 286 height 33
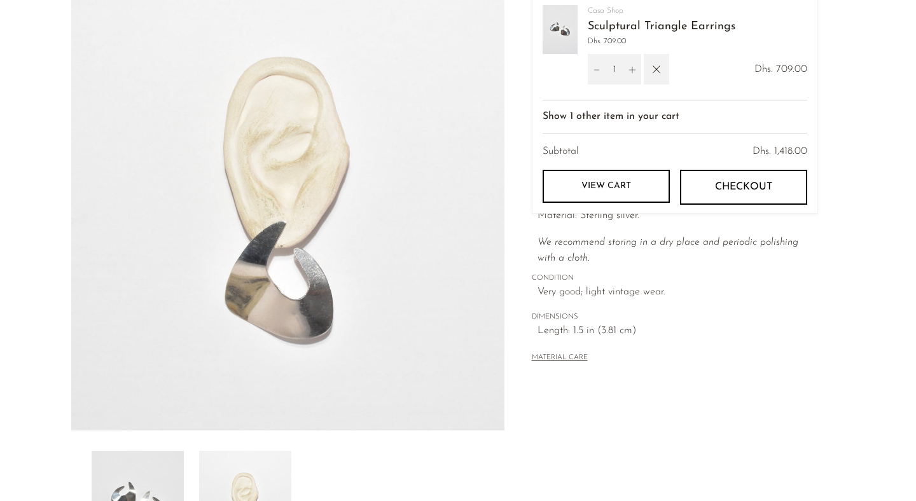
click at [788, 353] on div "MATERIAL CARE" at bounding box center [675, 353] width 286 height 26
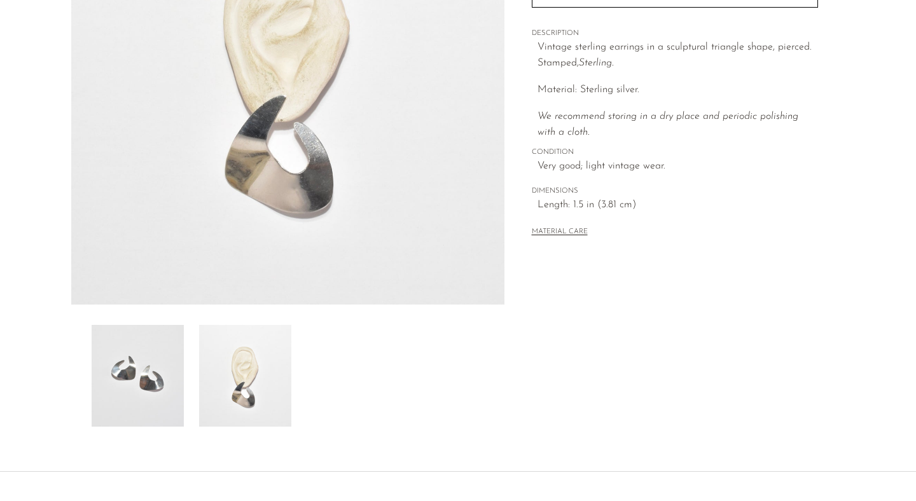
scroll to position [233, 0]
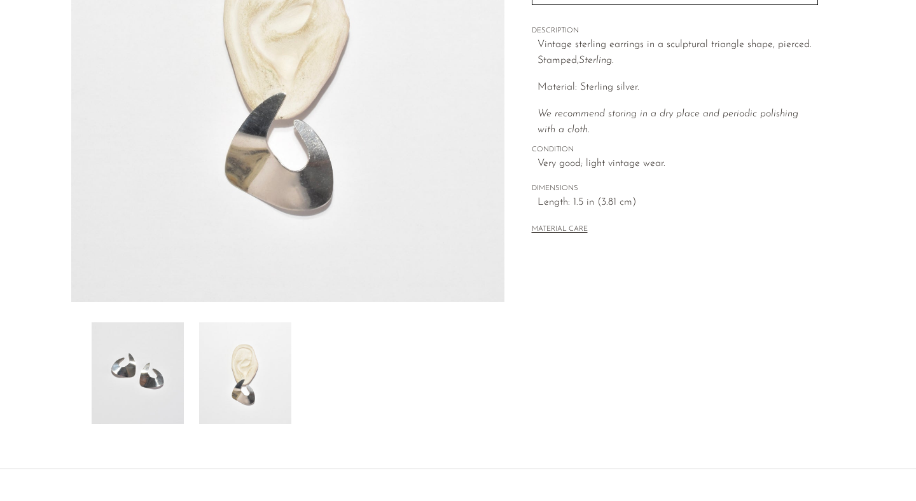
click at [143, 371] on img at bounding box center [138, 373] width 92 height 102
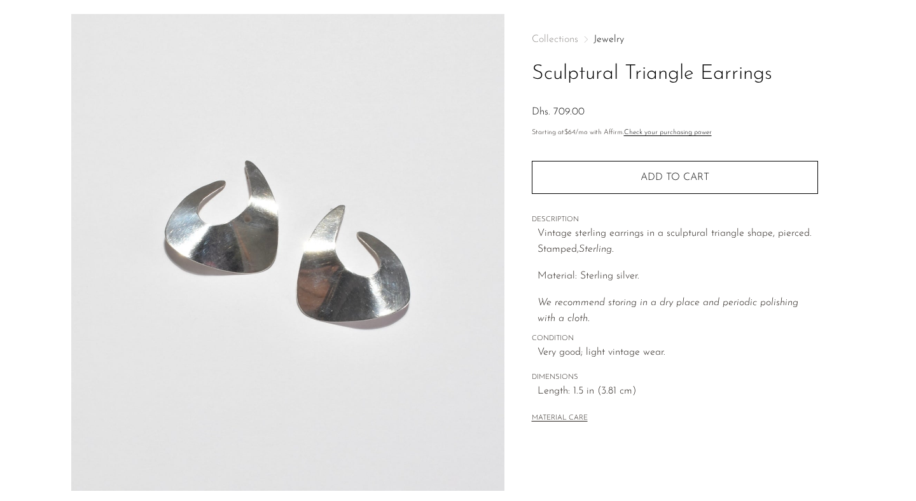
scroll to position [0, 0]
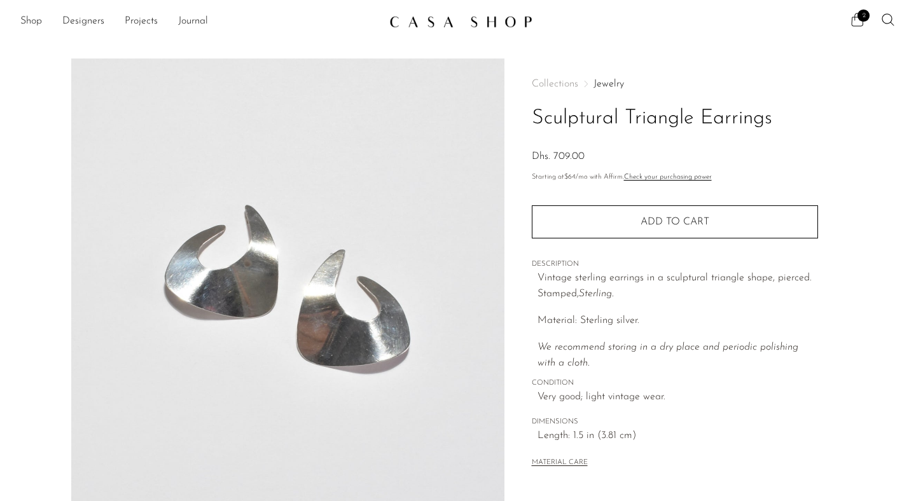
click at [857, 25] on icon at bounding box center [857, 19] width 15 height 15
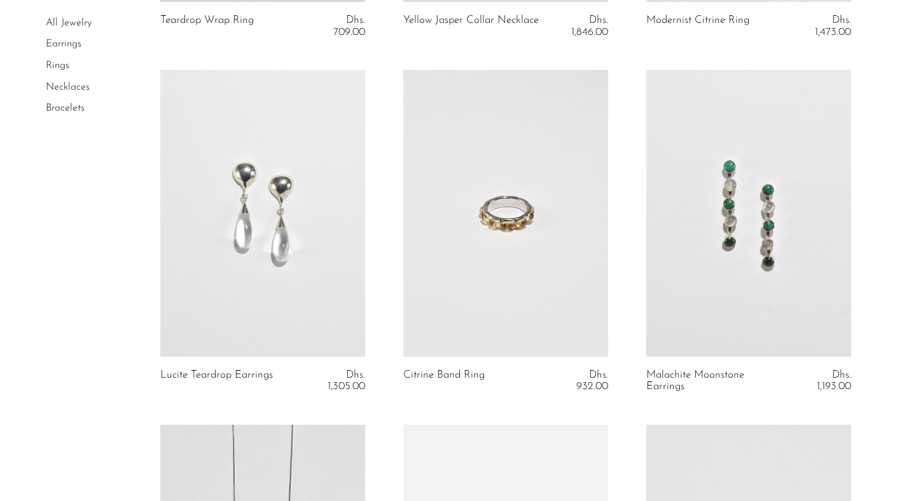
scroll to position [2518, 0]
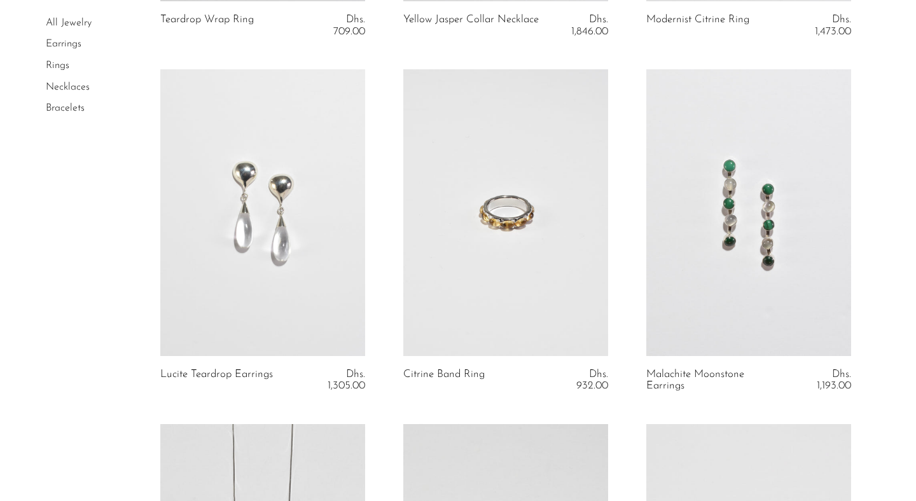
click at [292, 193] on link at bounding box center [262, 212] width 205 height 287
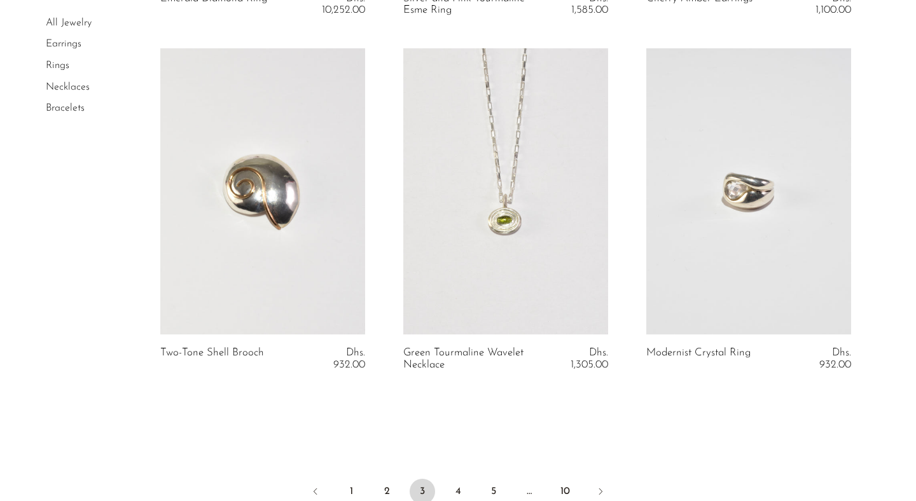
scroll to position [4057, 0]
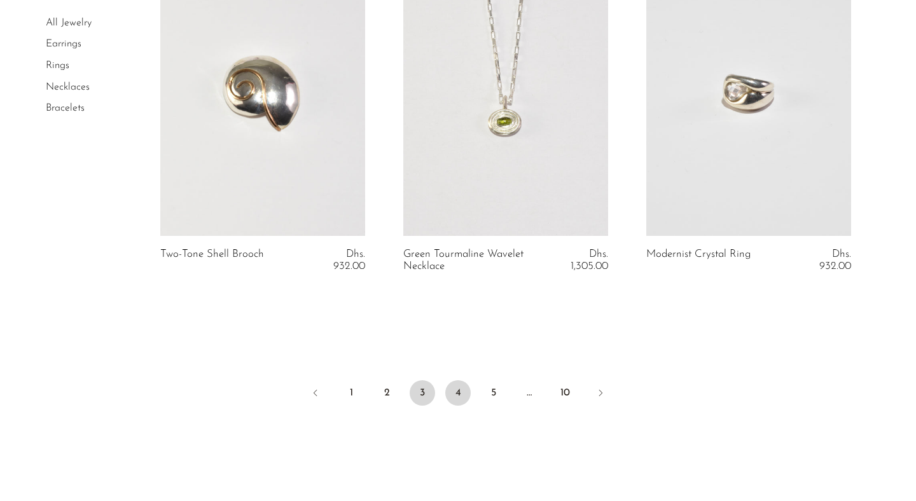
click at [454, 388] on link "4" at bounding box center [457, 392] width 25 height 25
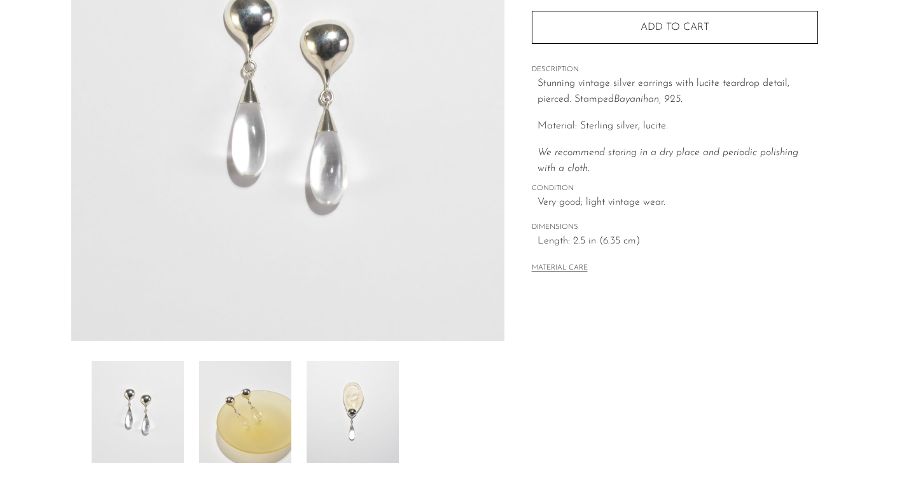
scroll to position [256, 0]
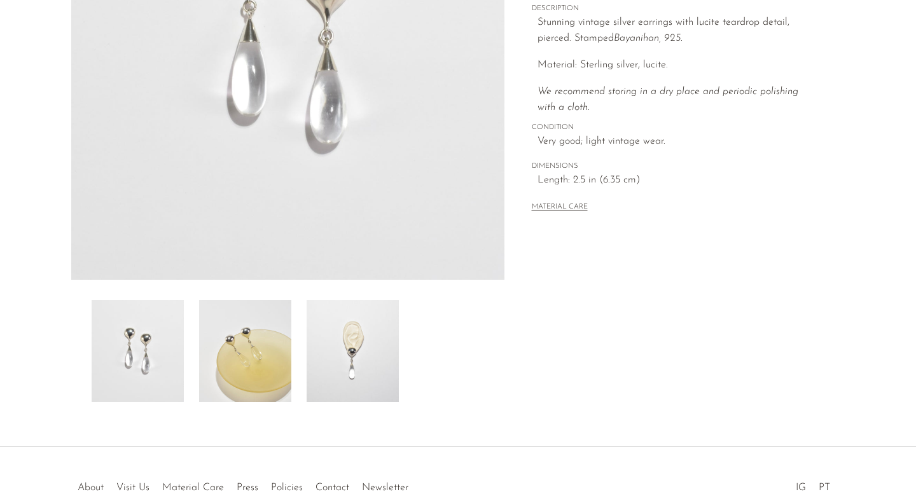
click at [364, 344] on img at bounding box center [353, 351] width 92 height 102
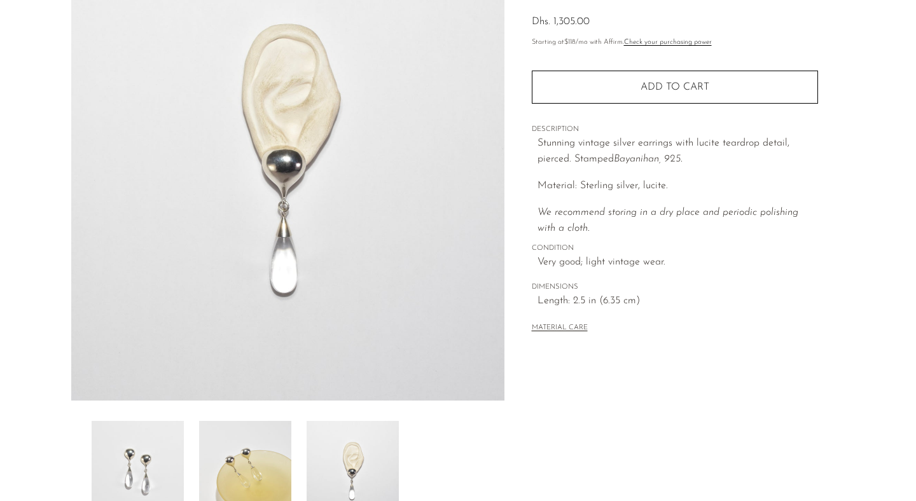
scroll to position [134, 0]
click at [259, 471] on img at bounding box center [245, 473] width 92 height 102
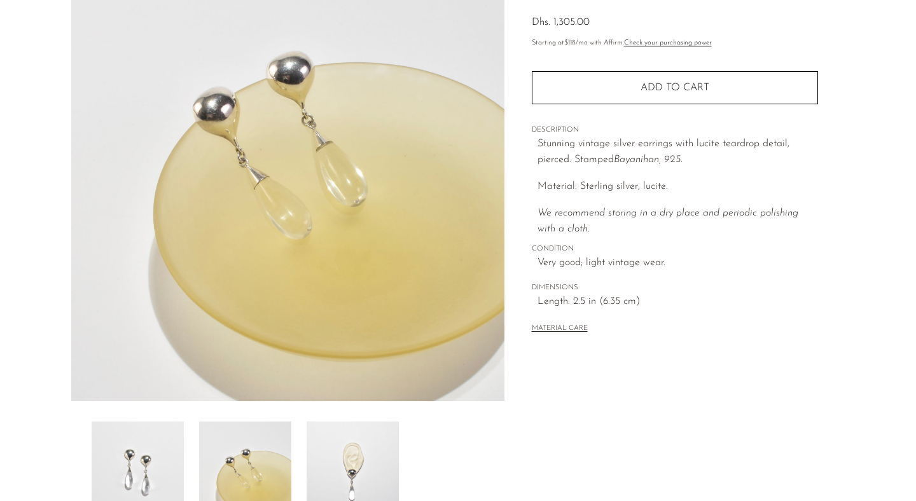
click at [351, 470] on img at bounding box center [353, 473] width 92 height 102
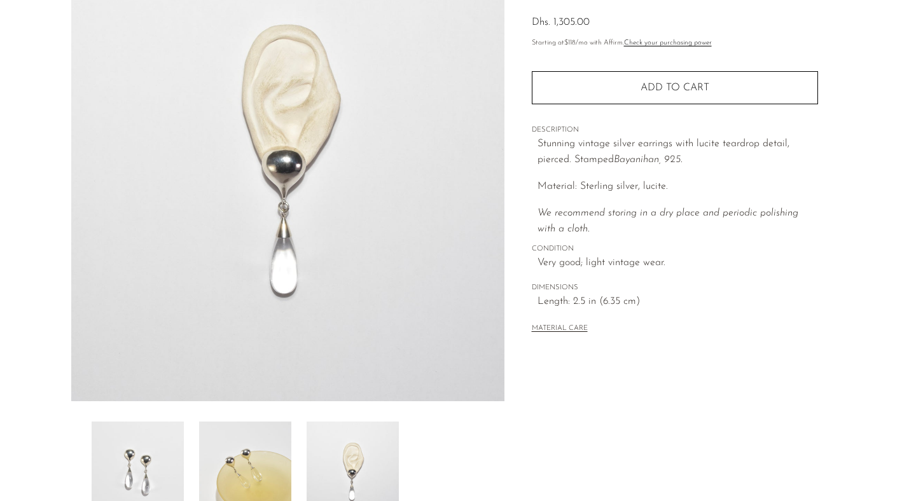
click at [137, 459] on img at bounding box center [138, 473] width 92 height 102
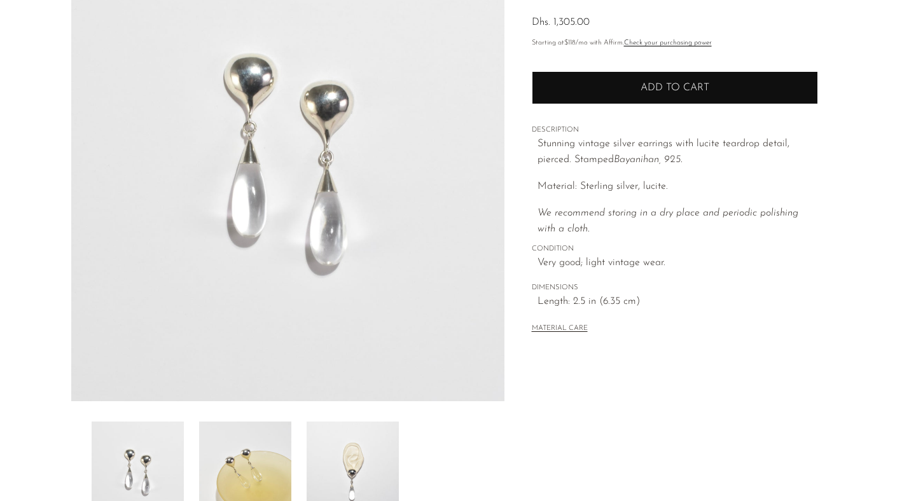
click at [667, 93] on span "Add to cart" at bounding box center [674, 88] width 69 height 12
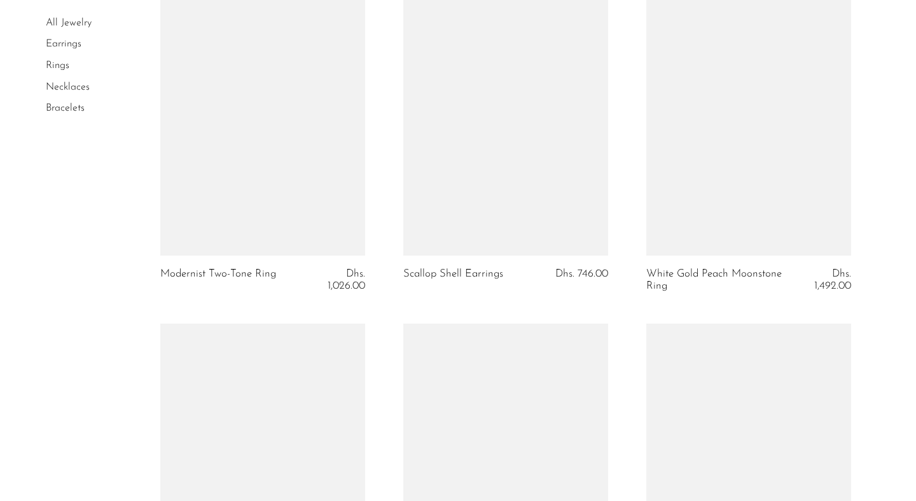
scroll to position [3413, 0]
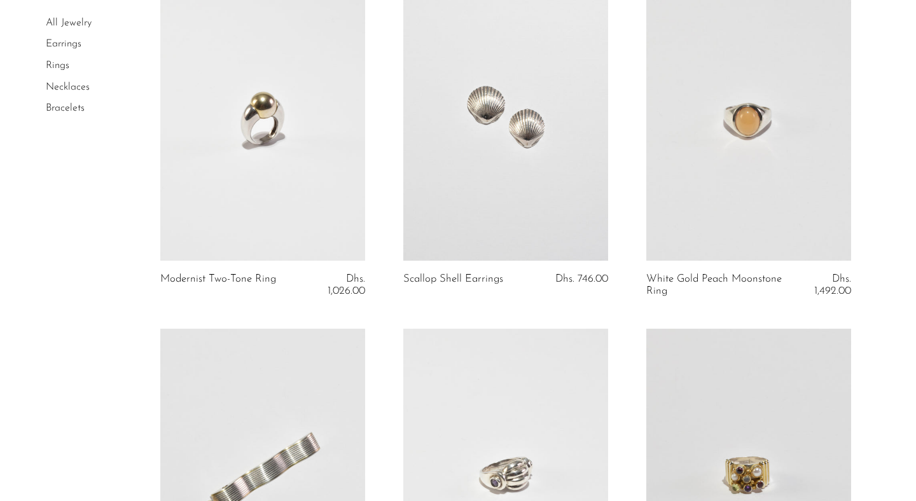
click at [530, 113] on link at bounding box center [505, 118] width 205 height 287
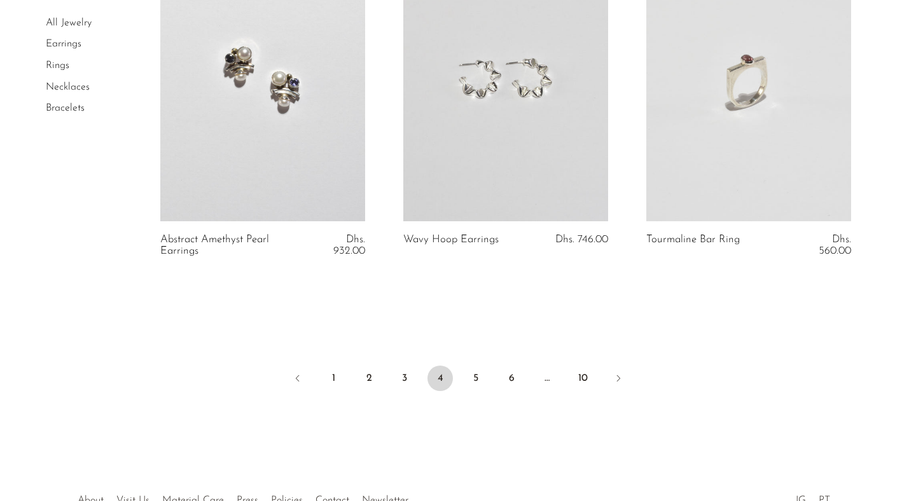
scroll to position [4183, 0]
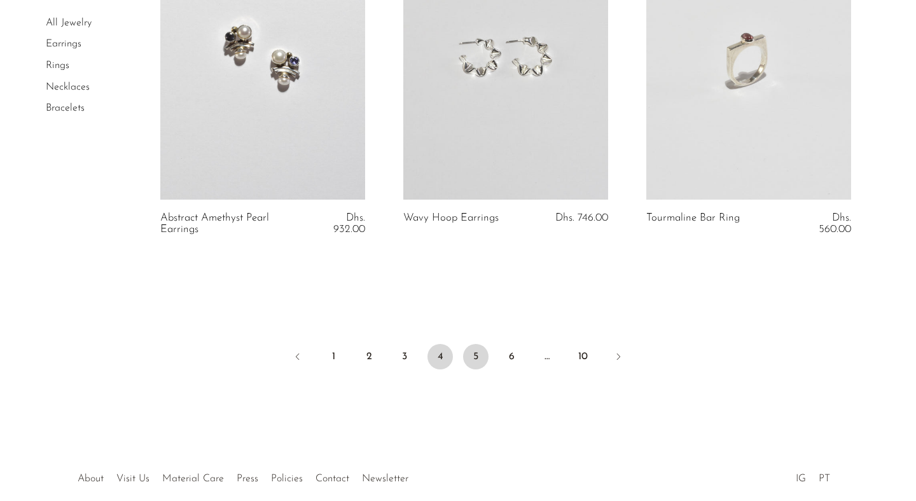
click at [480, 359] on link "5" at bounding box center [475, 356] width 25 height 25
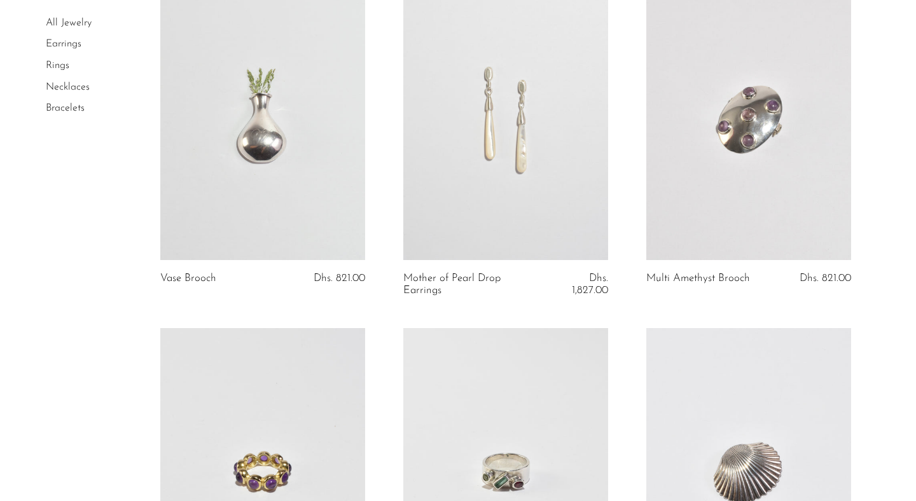
scroll to position [495, 0]
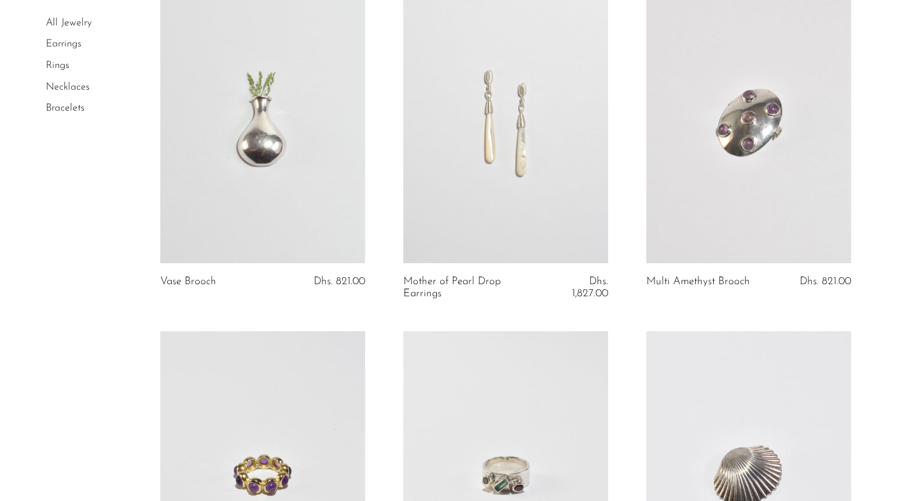
click at [506, 121] on link at bounding box center [505, 119] width 205 height 287
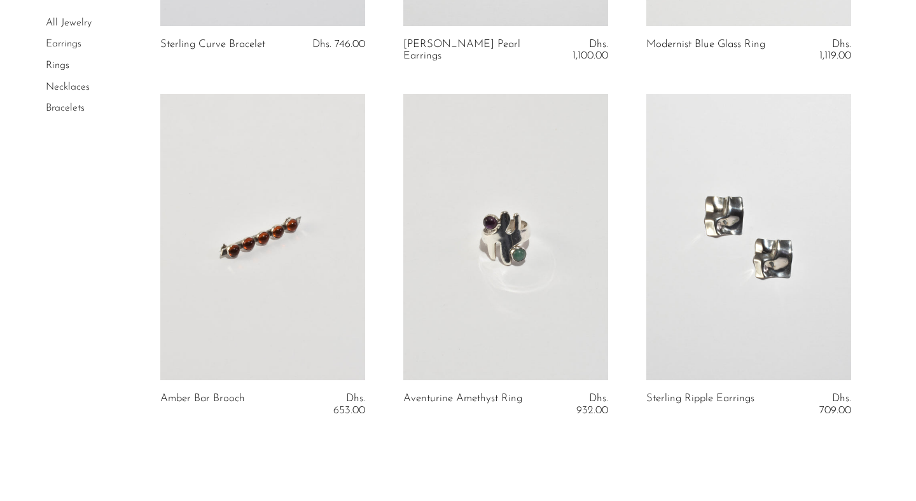
scroll to position [4118, 0]
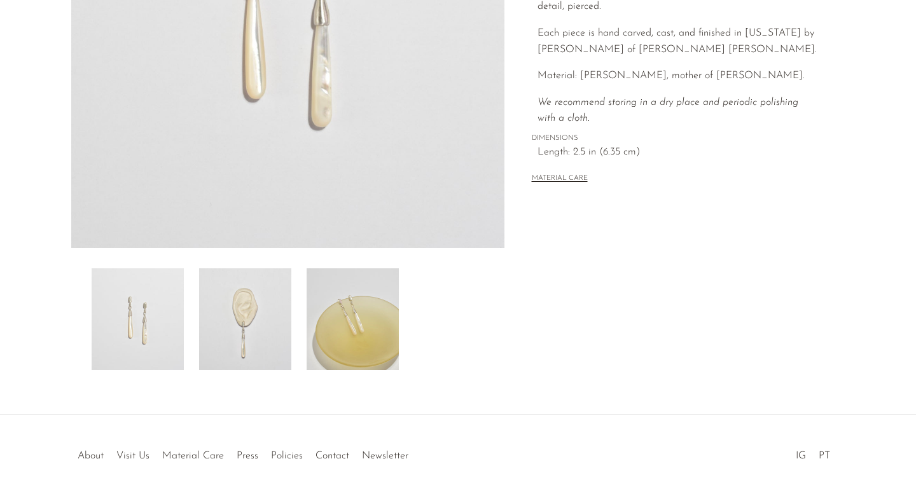
scroll to position [312, 0]
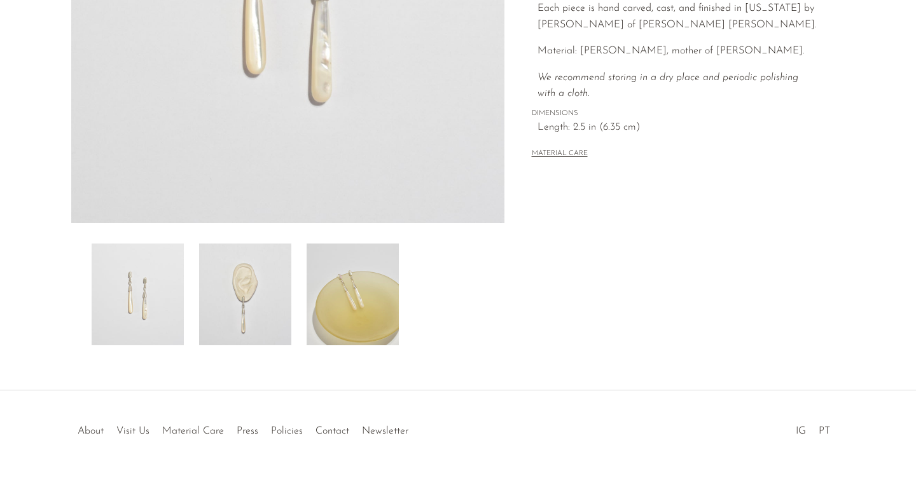
click at [249, 298] on img at bounding box center [245, 295] width 92 height 102
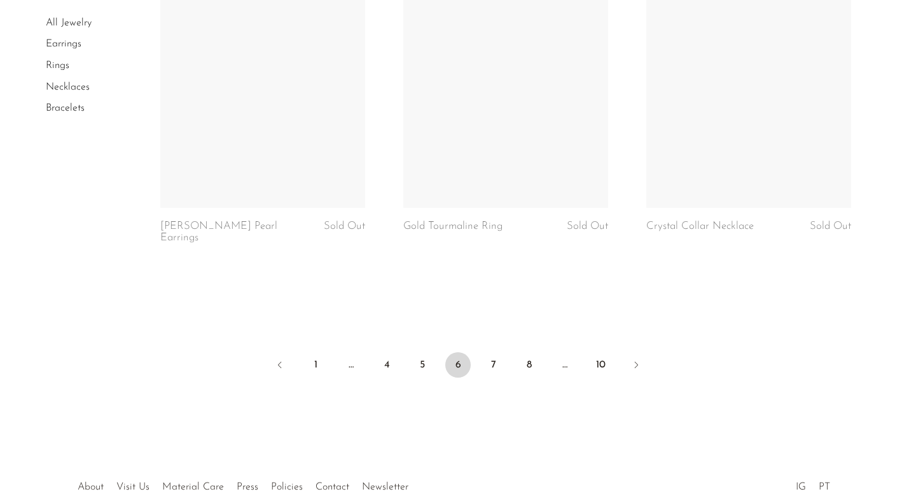
scroll to position [4263, 0]
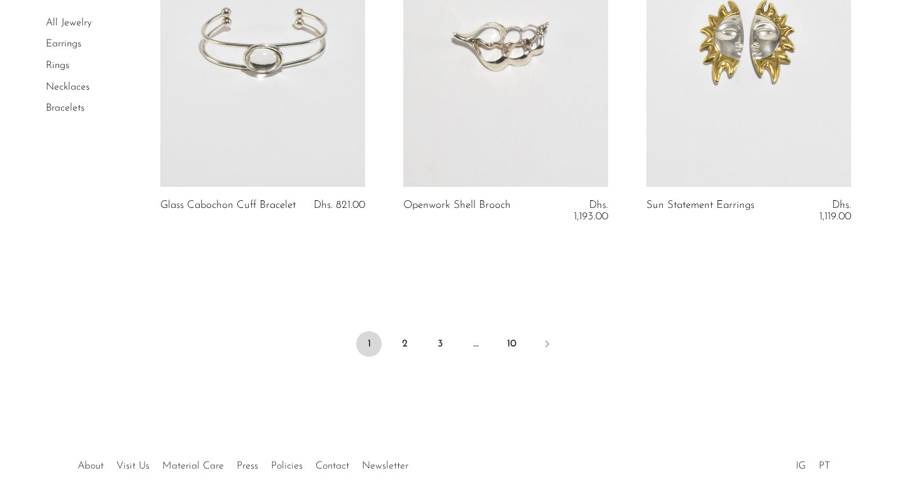
scroll to position [4167, 0]
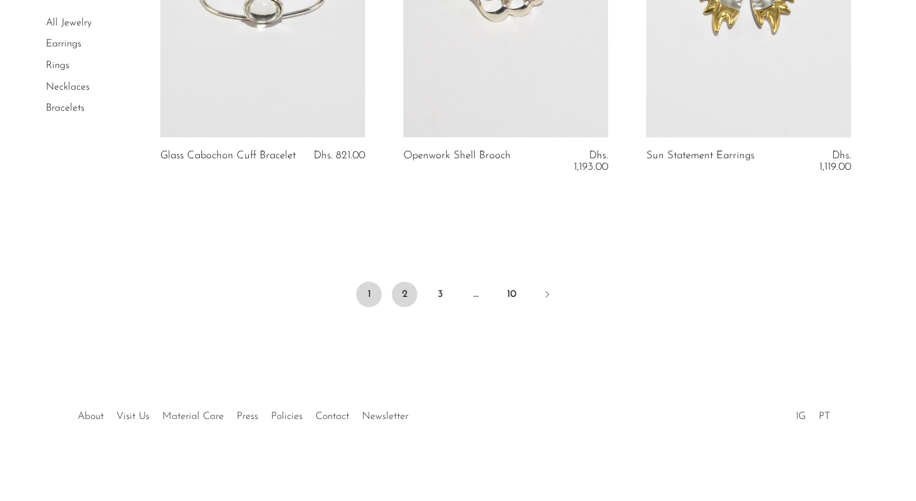
click at [405, 293] on link "2" at bounding box center [404, 294] width 25 height 25
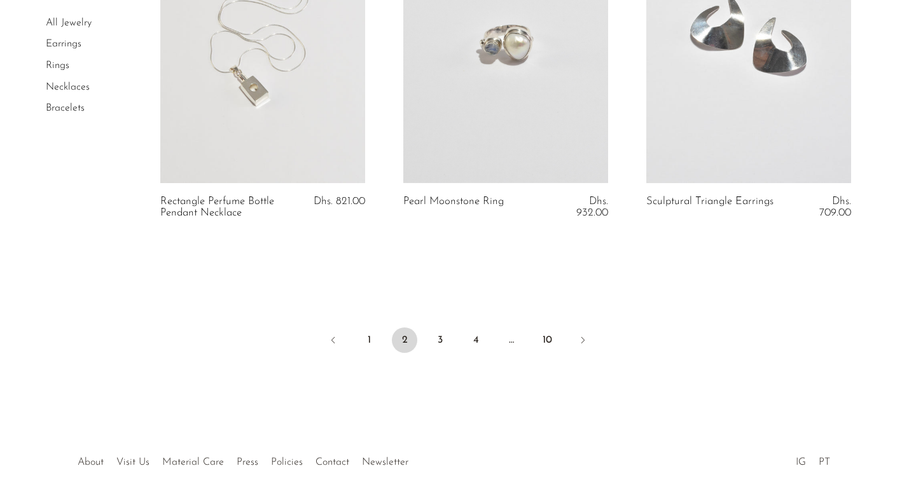
scroll to position [4126, 0]
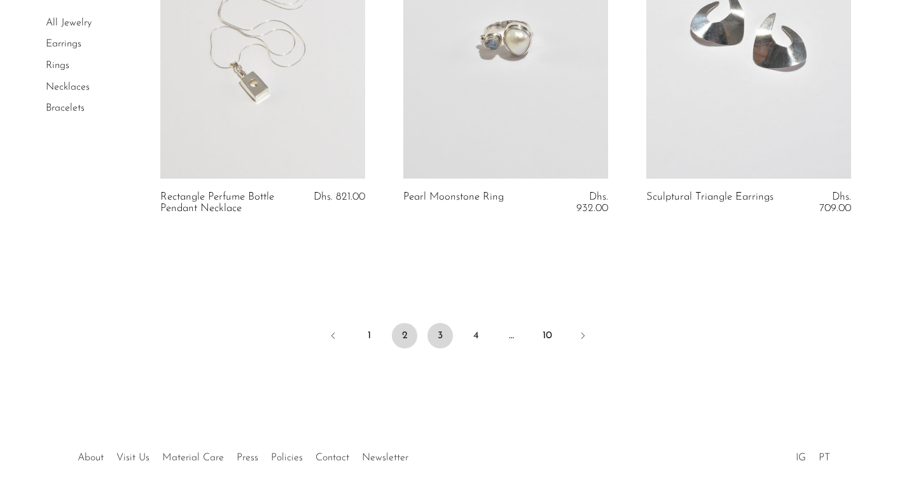
click at [436, 335] on link "3" at bounding box center [439, 335] width 25 height 25
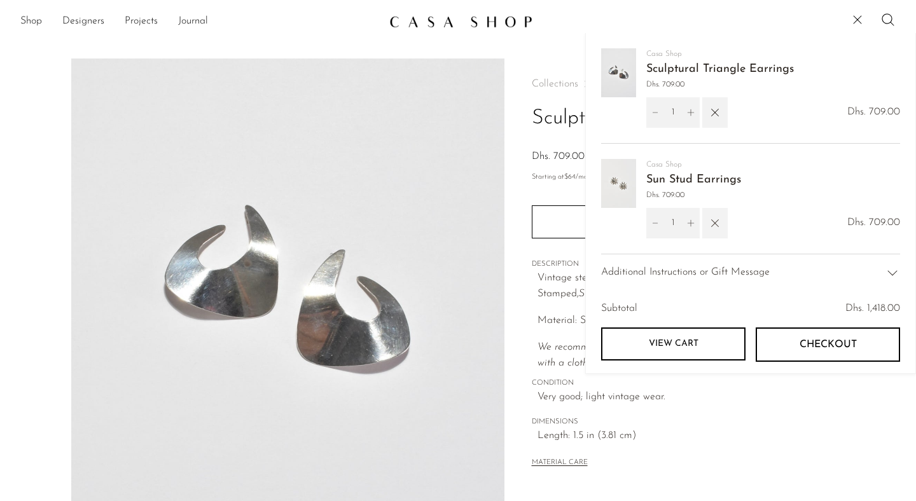
click at [712, 226] on icon "button" at bounding box center [715, 223] width 14 height 14
click at [710, 114] on icon "button" at bounding box center [715, 113] width 14 height 14
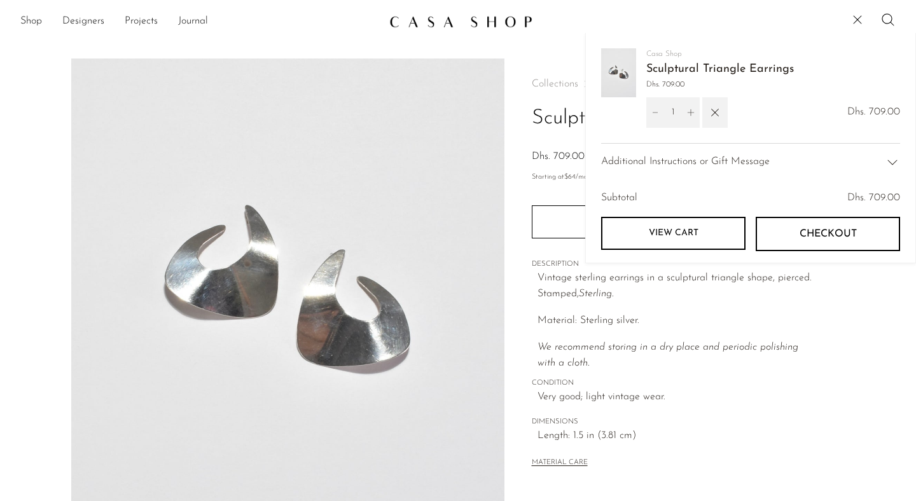
click at [702, 231] on link "View cart" at bounding box center [673, 233] width 144 height 33
